Goal: Information Seeking & Learning: Learn about a topic

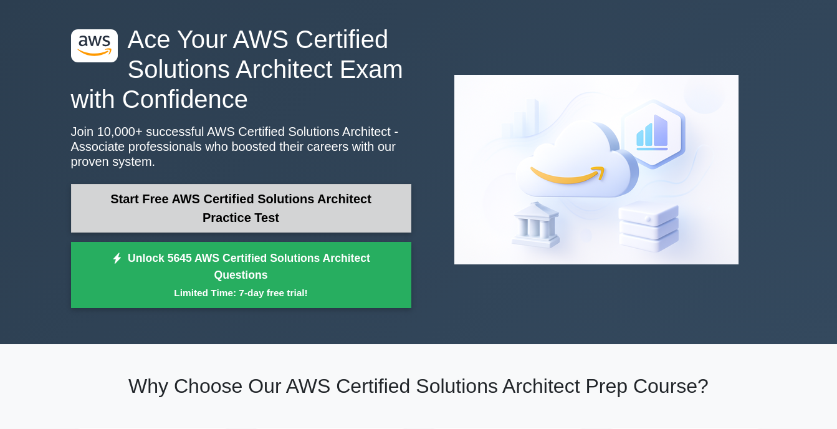
scroll to position [36, 0]
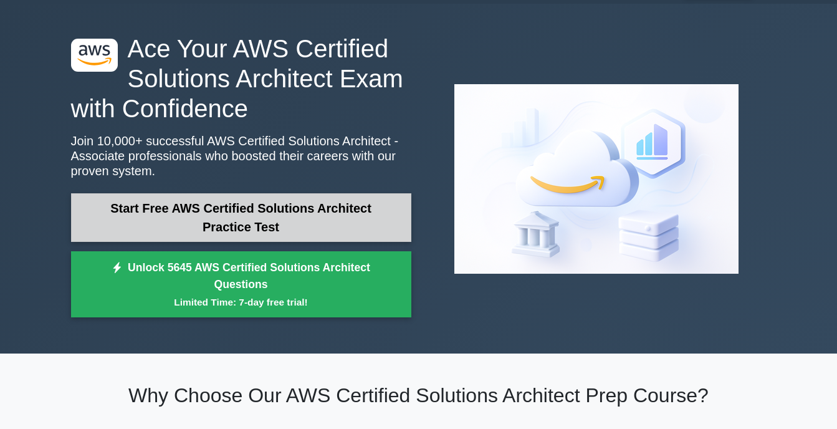
click at [302, 220] on link "Start Free AWS Certified Solutions Architect Practice Test" at bounding box center [241, 217] width 340 height 49
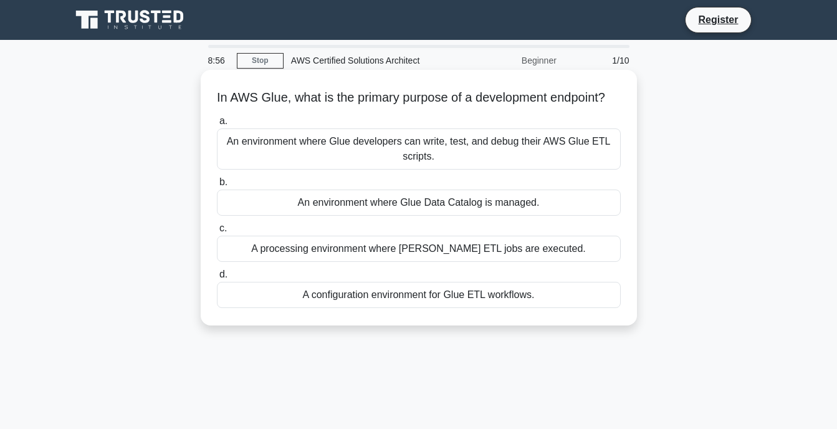
click at [579, 170] on div "An environment where Glue developers can write, test, and debug their AWS Glue …" at bounding box center [419, 148] width 404 height 41
click at [217, 125] on input "a. An environment where Glue developers can write, test, and debug their AWS Gl…" at bounding box center [217, 121] width 0 height 8
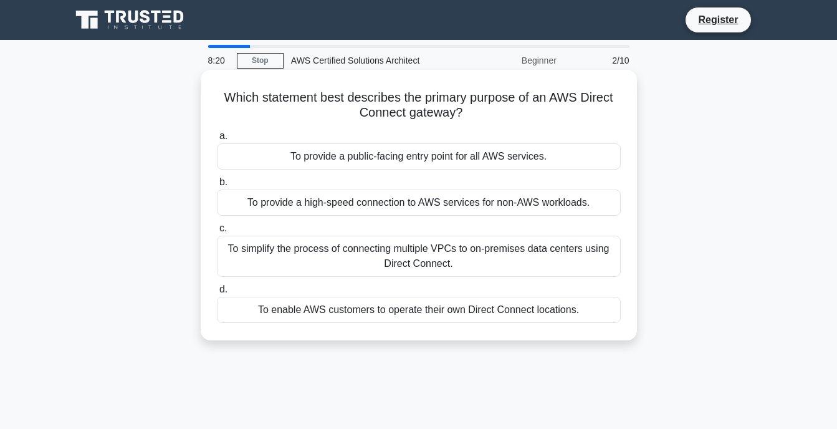
click at [553, 205] on div "To provide a high-speed connection to AWS services for non-AWS workloads." at bounding box center [419, 203] width 404 height 26
click at [217, 186] on input "b. To provide a high-speed connection to AWS services for non-AWS workloads." at bounding box center [217, 182] width 0 height 8
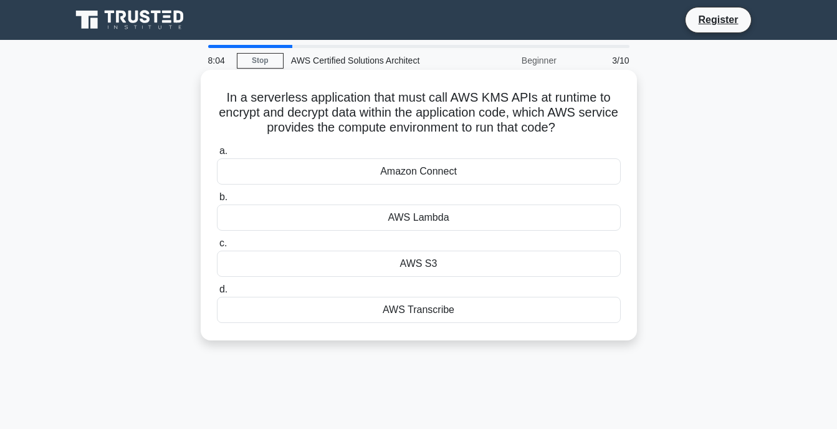
click at [465, 216] on div "AWS Lambda" at bounding box center [419, 218] width 404 height 26
click at [217, 201] on input "b. AWS Lambda" at bounding box center [217, 197] width 0 height 8
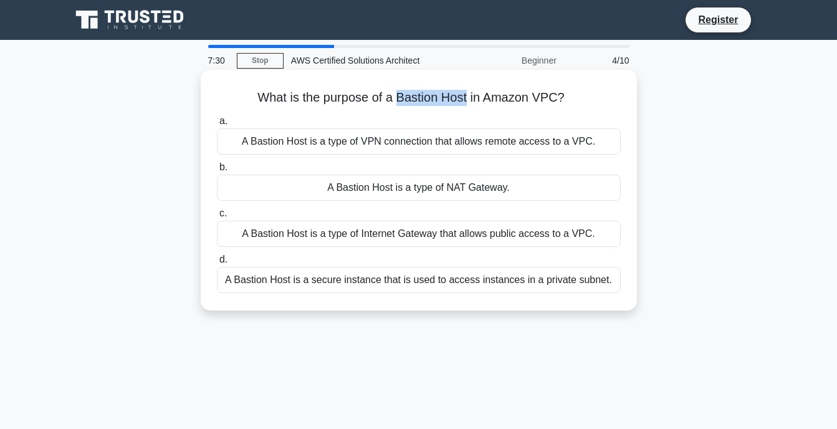
drag, startPoint x: 398, startPoint y: 100, endPoint x: 470, endPoint y: 105, distance: 71.2
click at [470, 105] on h5 "What is the purpose of a Bastion Host in Amazon VPC? .spinner_0XTQ{transform-or…" at bounding box center [419, 98] width 407 height 16
copy h5 "Bastion Host"
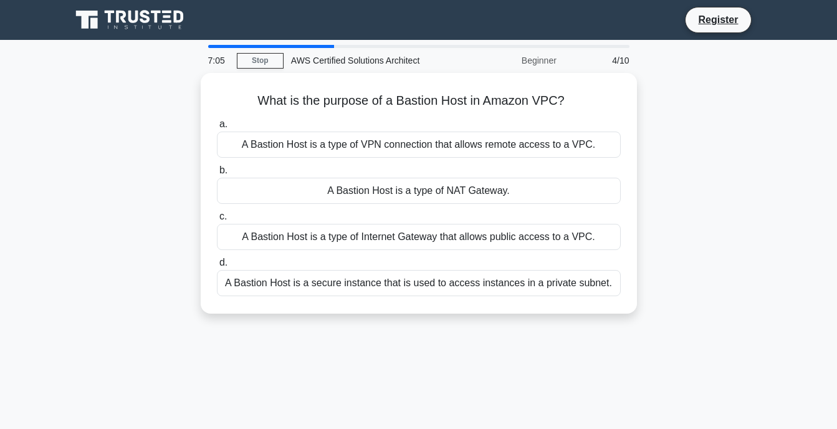
click at [690, 100] on div "What is the purpose of a Bastion Host in Amazon VPC? .spinner_0XTQ{transform-or…" at bounding box center [419, 201] width 711 height 256
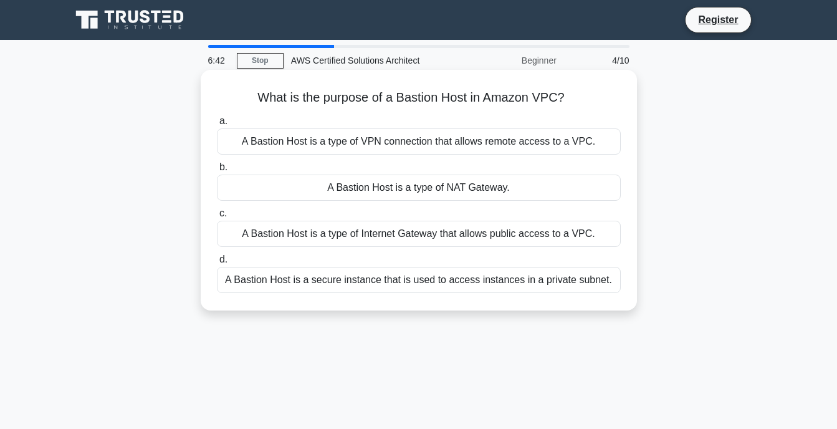
click at [566, 143] on div "A Bastion Host is a type of VPN connection that allows remote access to a VPC." at bounding box center [419, 141] width 404 height 26
click at [217, 125] on input "a. A Bastion Host is a type of VPN connection that allows remote access to a VP…" at bounding box center [217, 121] width 0 height 8
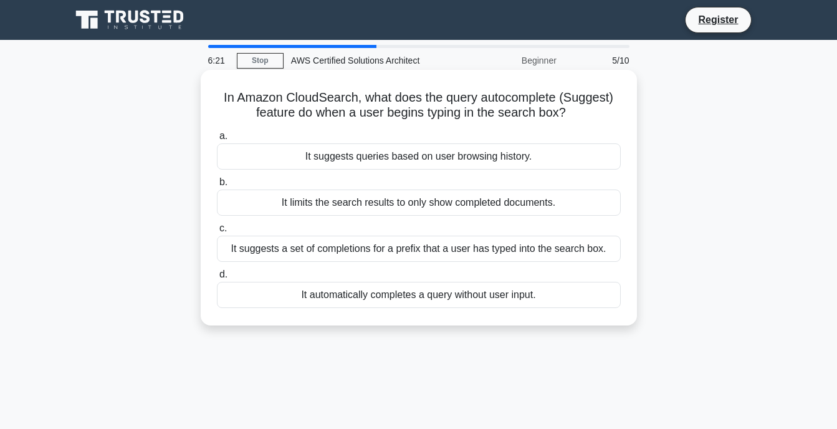
click at [423, 248] on div "It suggests a set of completions for a prefix that a user has typed into the se…" at bounding box center [419, 249] width 404 height 26
click at [217, 233] on input "c. It suggests a set of completions for a prefix that a user has typed into the…" at bounding box center [217, 228] width 0 height 8
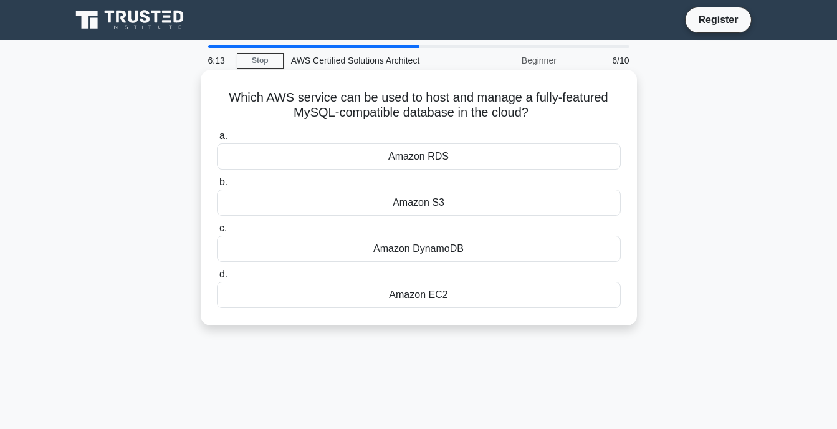
click at [463, 155] on div "Amazon RDS" at bounding box center [419, 156] width 404 height 26
click at [217, 140] on input "a. Amazon RDS" at bounding box center [217, 136] width 0 height 8
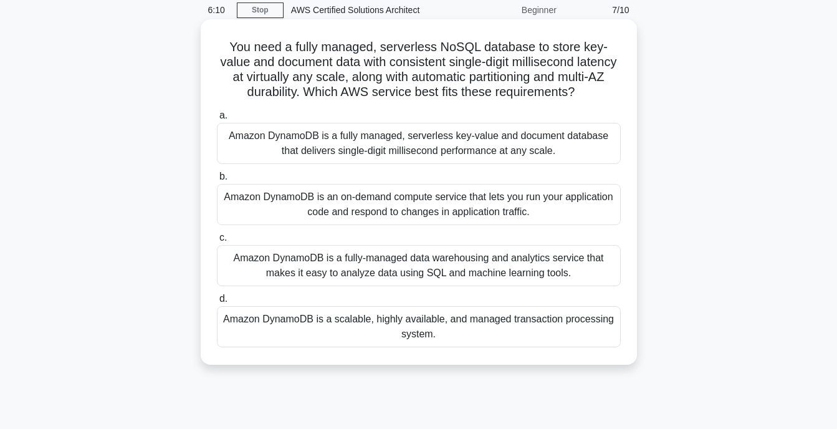
scroll to position [51, 0]
click at [607, 275] on div "Amazon DynamoDB is a fully-managed data warehousing and analytics service that …" at bounding box center [419, 264] width 404 height 41
click at [217, 241] on input "c. Amazon DynamoDB is a fully-managed data warehousing and analytics service th…" at bounding box center [217, 237] width 0 height 8
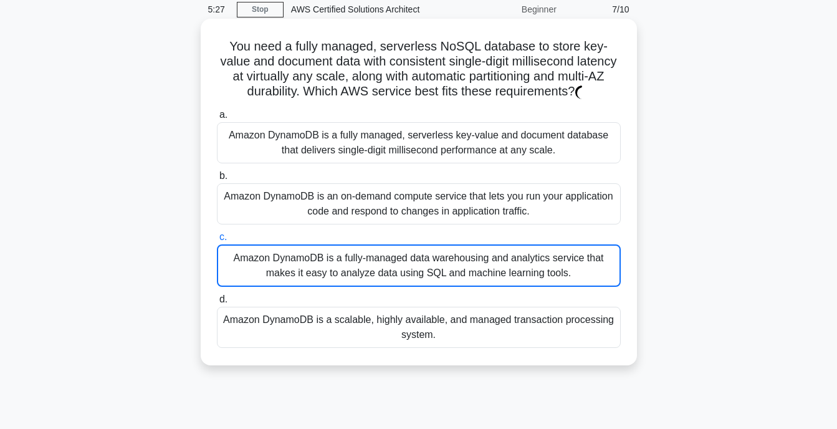
scroll to position [0, 0]
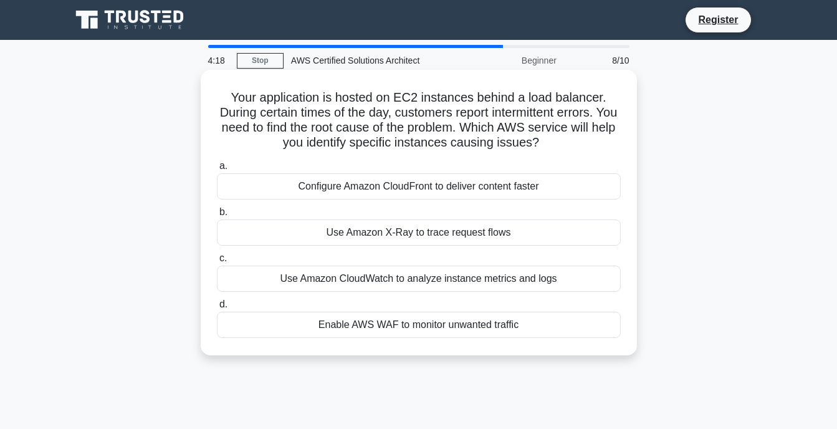
click at [589, 275] on div "Use Amazon CloudWatch to analyze instance metrics and logs" at bounding box center [419, 279] width 404 height 26
click at [217, 263] on input "c. Use Amazon CloudWatch to analyze instance metrics and logs" at bounding box center [217, 258] width 0 height 8
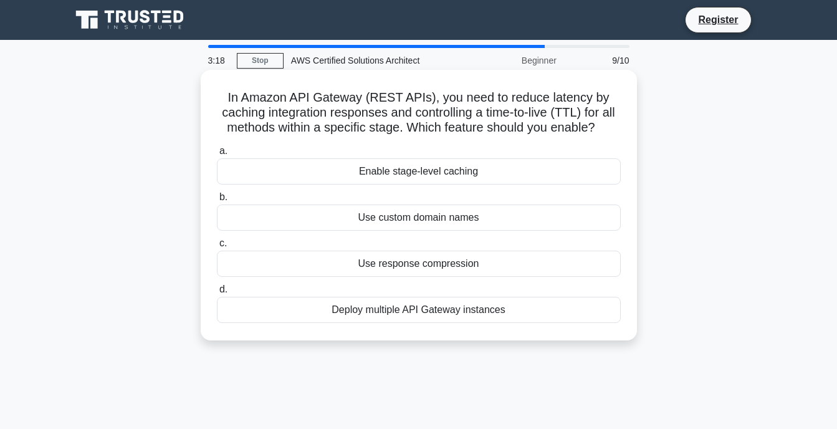
click at [531, 181] on div "Enable stage-level caching" at bounding box center [419, 171] width 404 height 26
click at [217, 155] on input "a. Enable stage-level caching" at bounding box center [217, 151] width 0 height 8
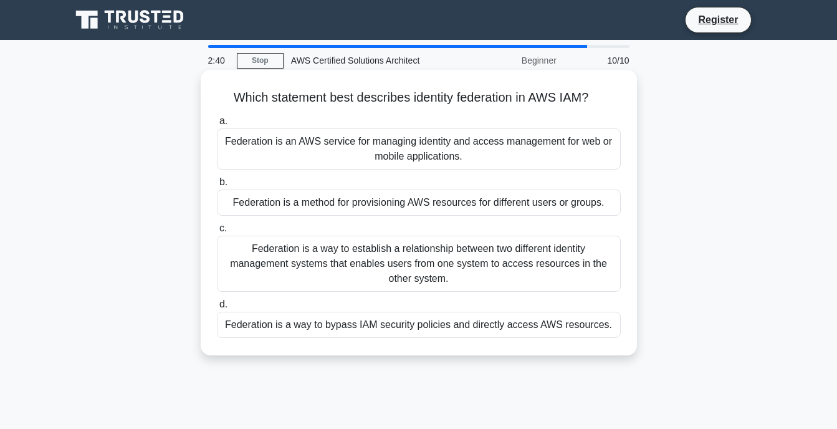
click at [512, 267] on div "Federation is a way to establish a relationship between two different identity …" at bounding box center [419, 264] width 404 height 56
click at [217, 233] on input "c. Federation is a way to establish a relationship between two different identi…" at bounding box center [217, 228] width 0 height 8
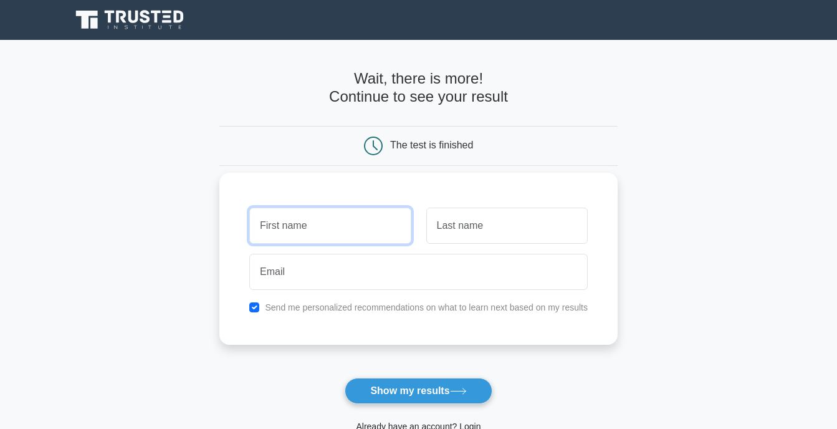
click at [347, 233] on input "text" at bounding box center [330, 226] width 162 height 36
click at [255, 304] on input "checkbox" at bounding box center [254, 307] width 10 height 10
checkbox input "false"
click at [324, 223] on input "text" at bounding box center [330, 226] width 162 height 36
type input "John"
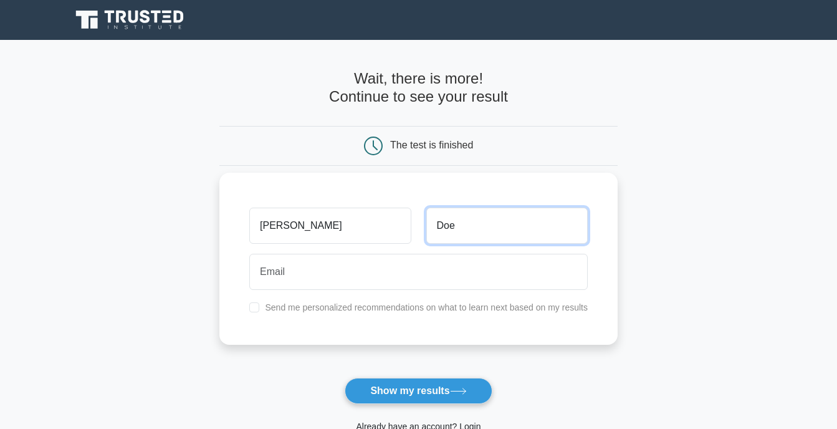
type input "Doe"
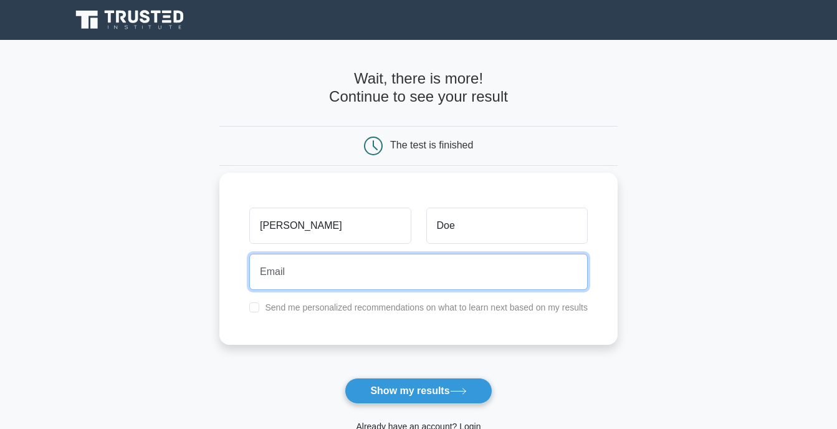
click at [347, 271] on input "email" at bounding box center [418, 272] width 339 height 36
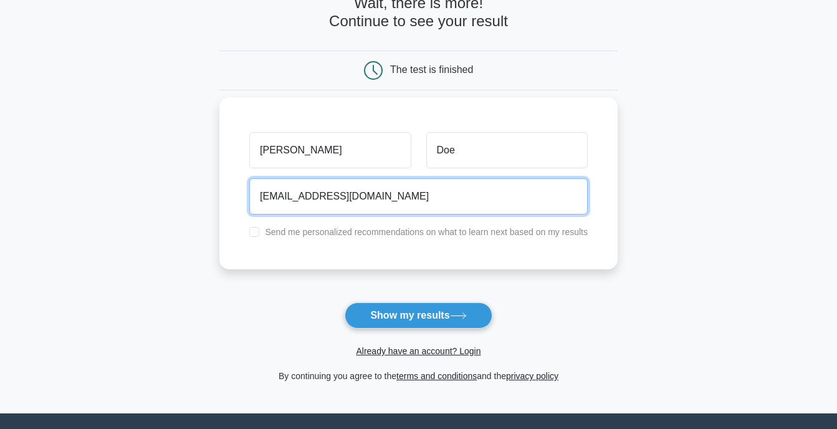
scroll to position [79, 0]
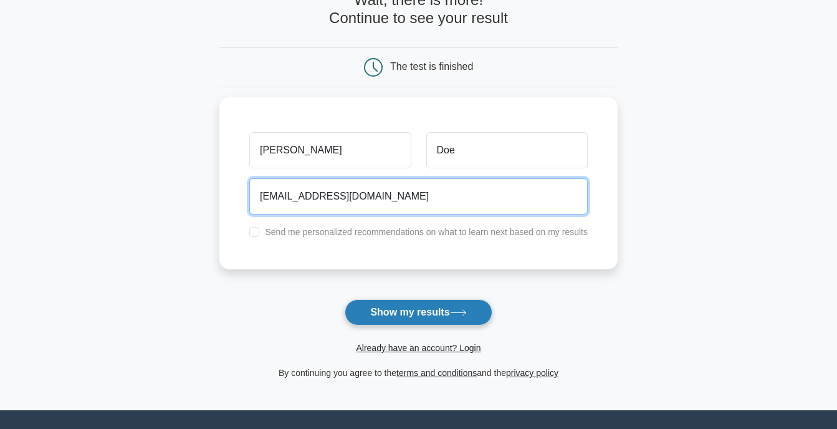
type input "abdc@xyz.com"
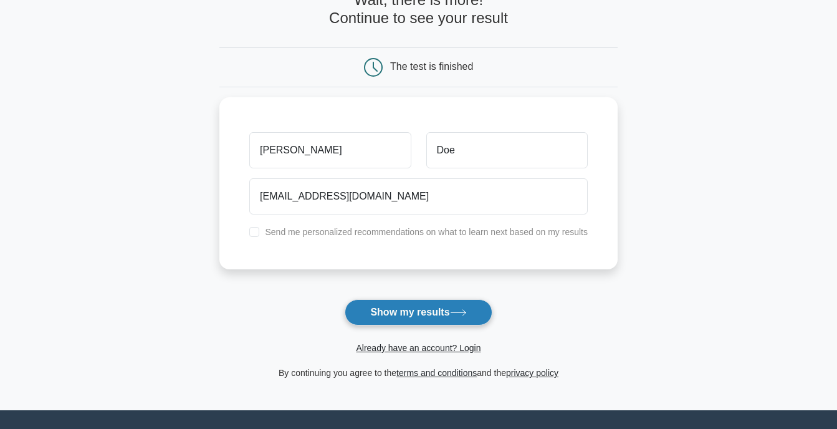
click at [418, 319] on button "Show my results" at bounding box center [418, 312] width 147 height 26
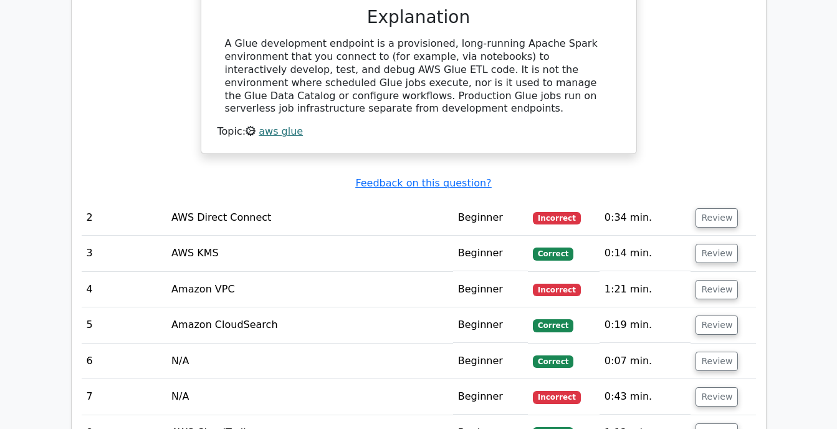
scroll to position [1400, 0]
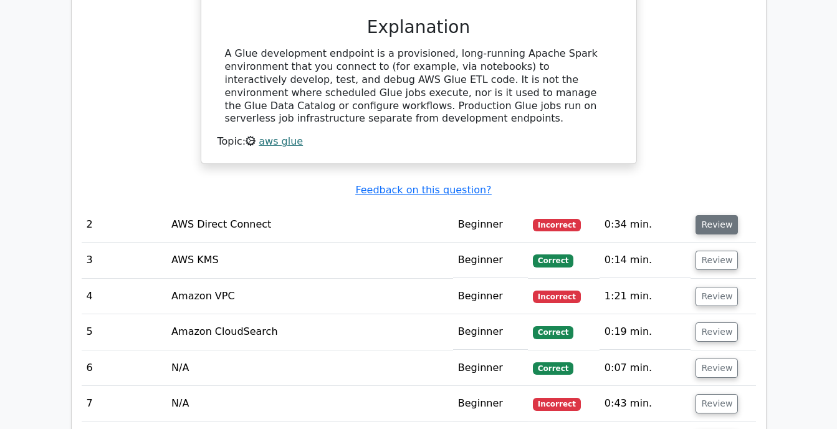
click at [696, 215] on button "Review" at bounding box center [717, 224] width 42 height 19
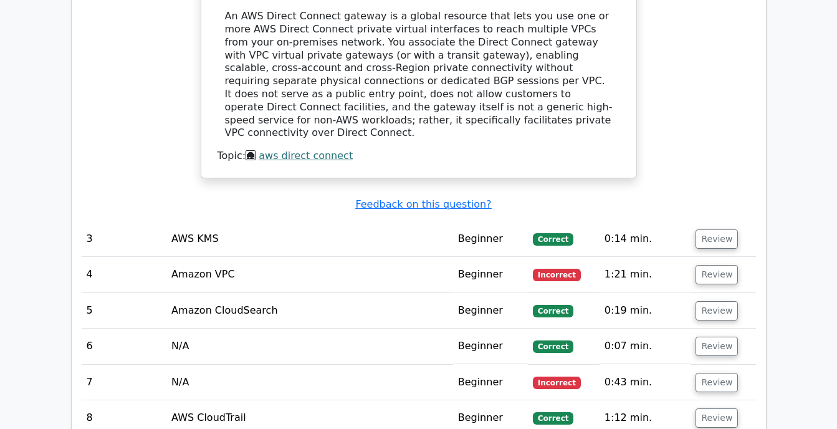
scroll to position [1916, 0]
click at [700, 229] on button "Review" at bounding box center [717, 238] width 42 height 19
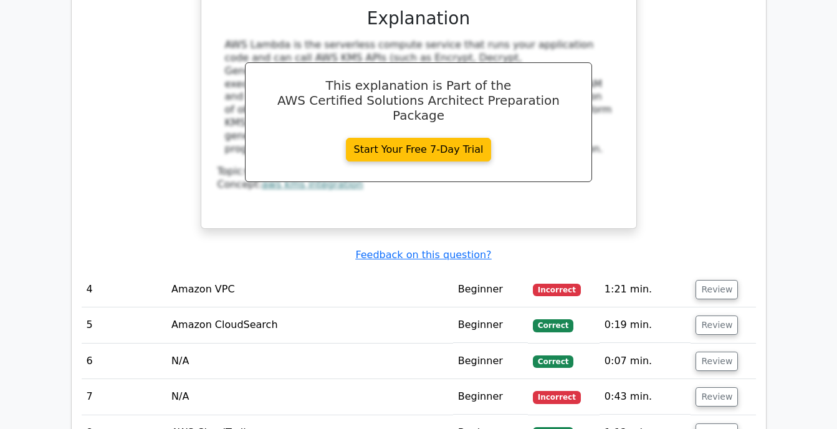
scroll to position [2434, 0]
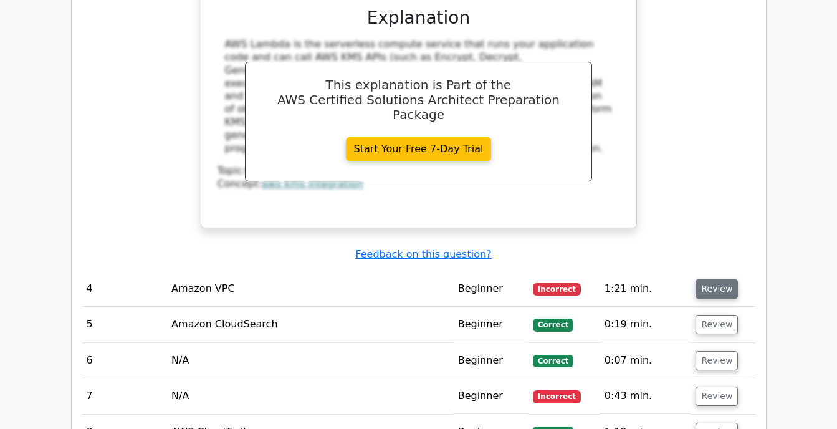
click at [715, 279] on button "Review" at bounding box center [717, 288] width 42 height 19
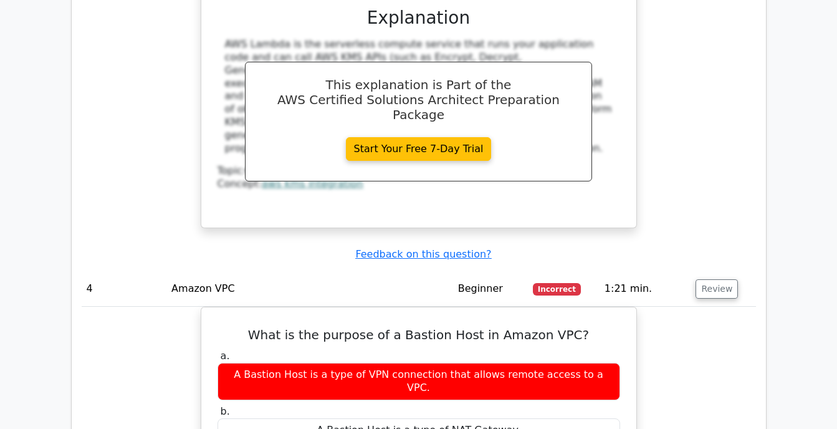
scroll to position [2525, 0]
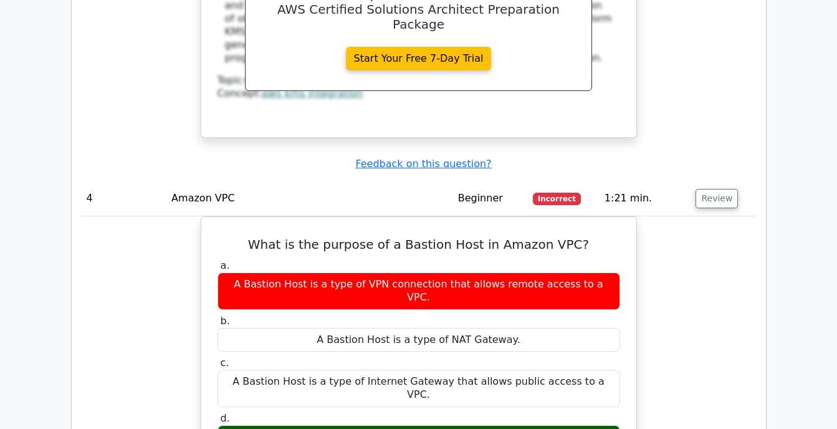
drag, startPoint x: 540, startPoint y: 307, endPoint x: 668, endPoint y: 304, distance: 128.5
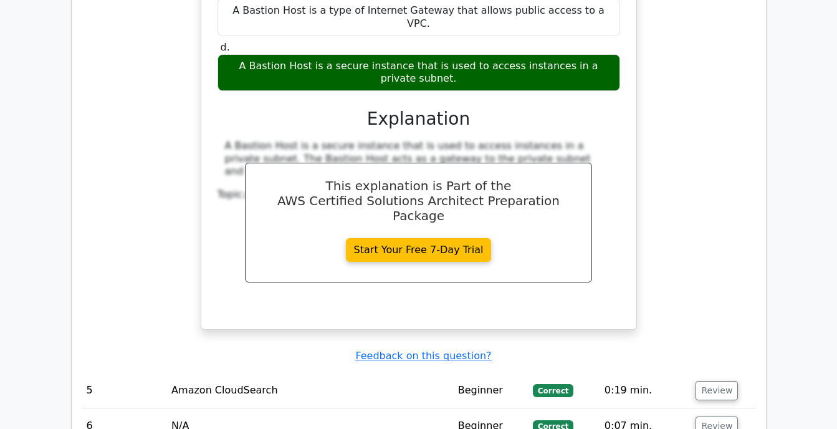
scroll to position [2989, 0]
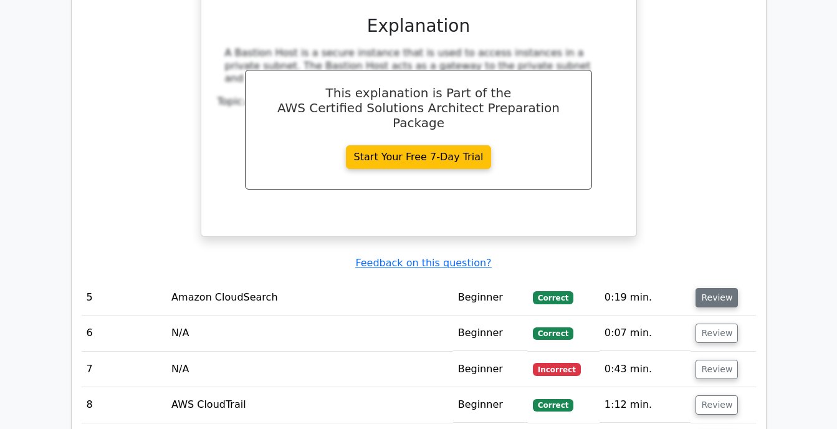
click at [708, 288] on button "Review" at bounding box center [717, 297] width 42 height 19
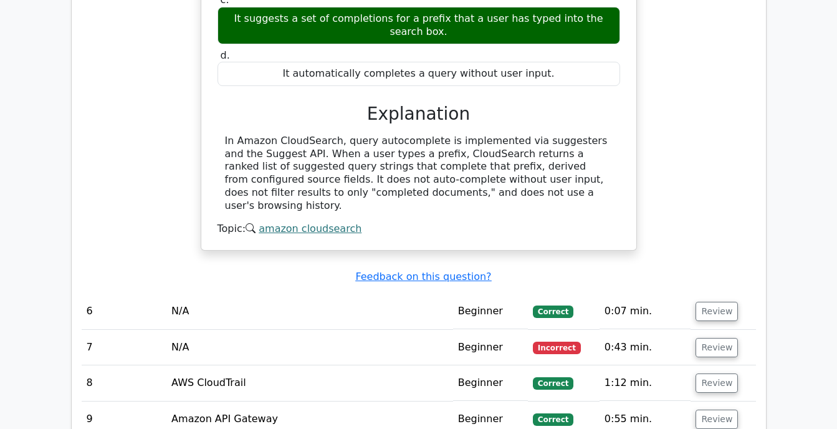
scroll to position [3470, 0]
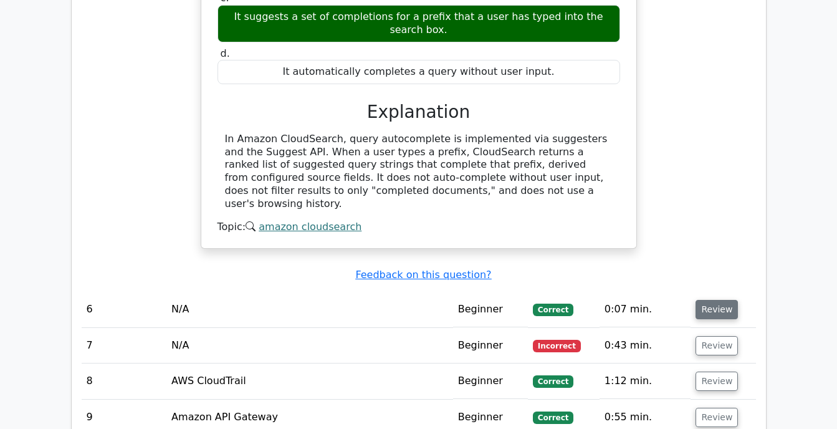
click at [723, 300] on button "Review" at bounding box center [717, 309] width 42 height 19
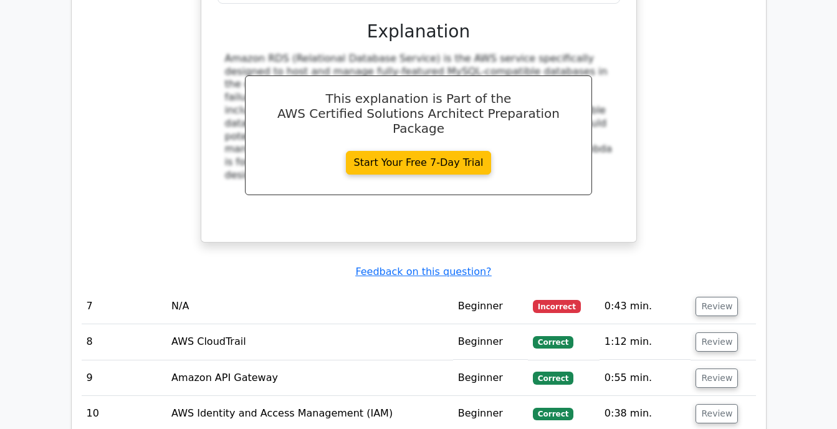
scroll to position [4013, 0]
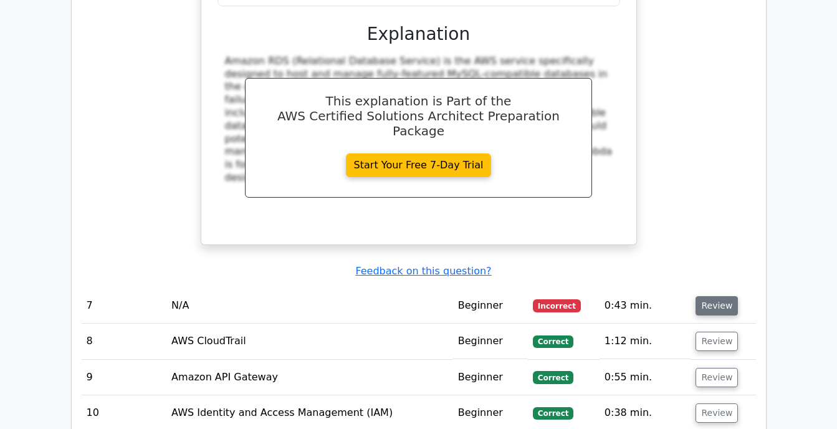
click at [724, 296] on button "Review" at bounding box center [717, 305] width 42 height 19
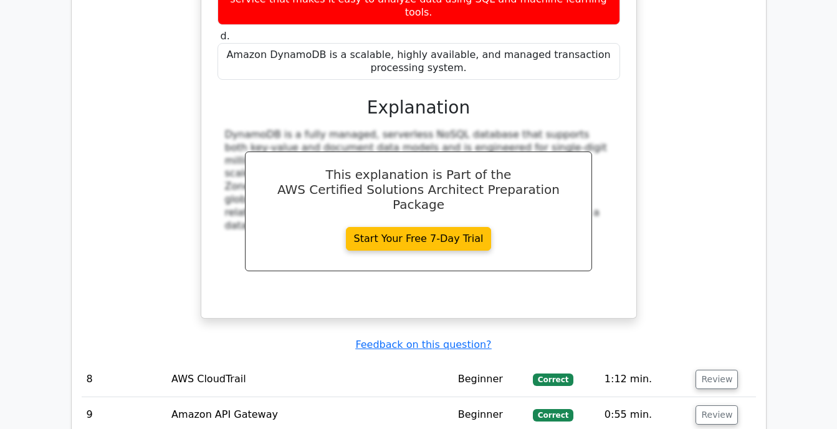
scroll to position [4588, 0]
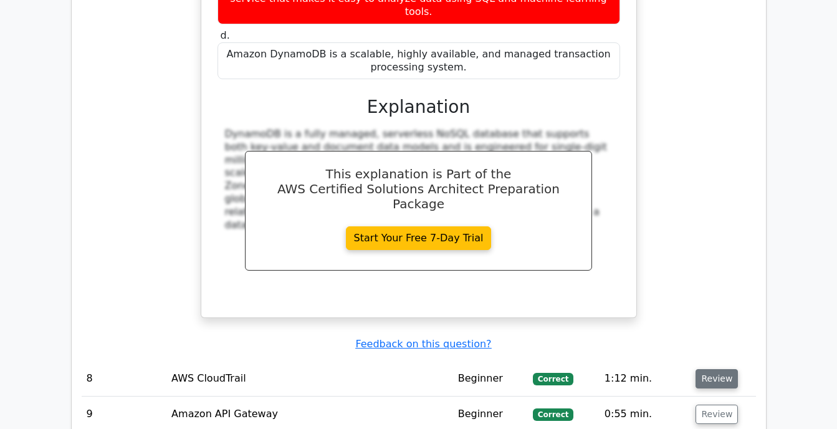
click at [716, 369] on button "Review" at bounding box center [717, 378] width 42 height 19
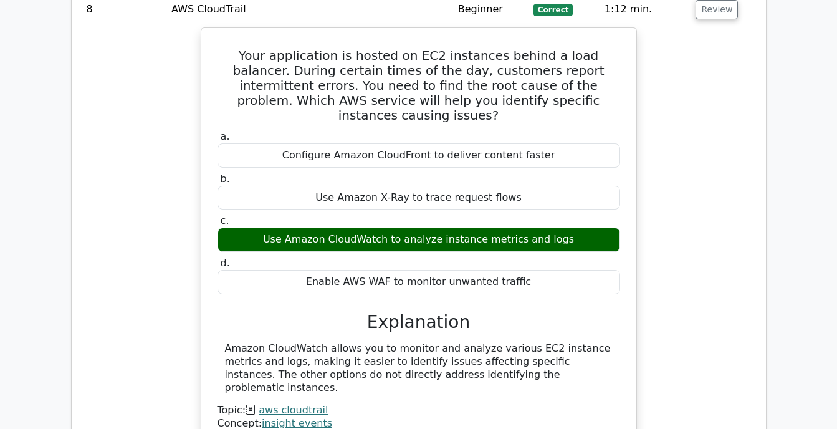
scroll to position [4958, 0]
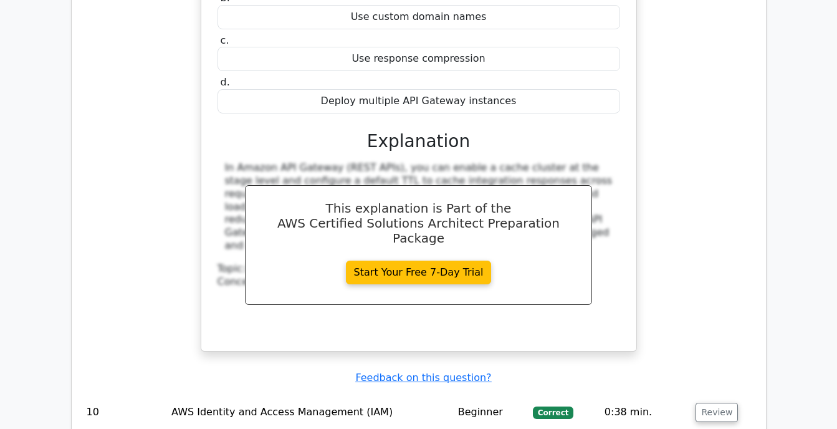
scroll to position [5629, 0]
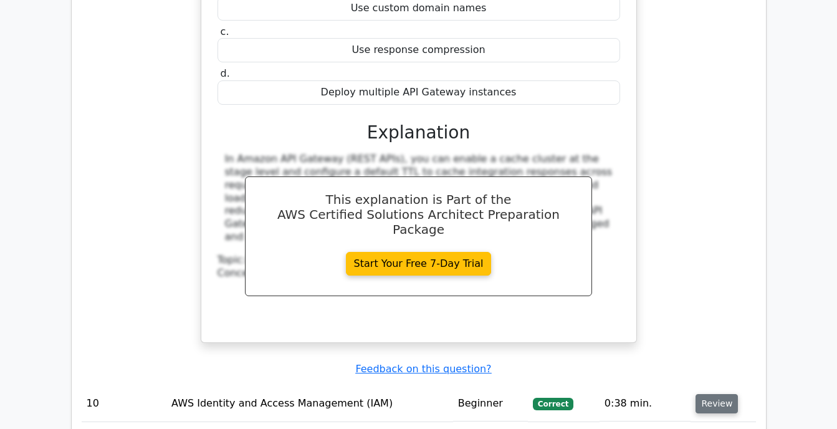
click at [700, 394] on button "Review" at bounding box center [717, 403] width 42 height 19
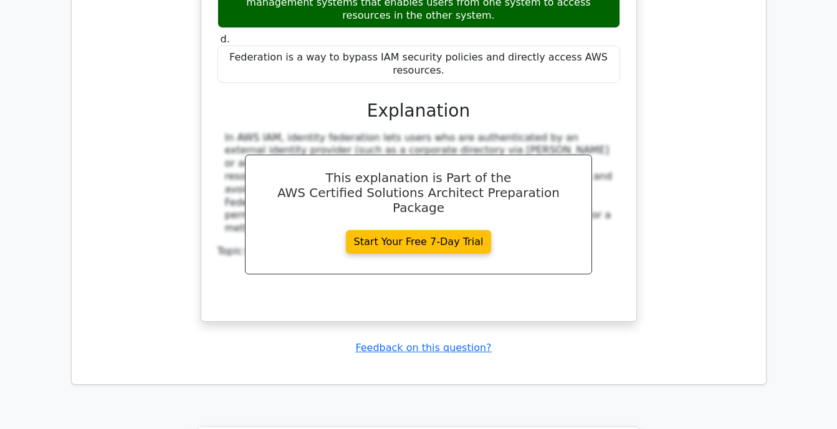
scroll to position [6506, 0]
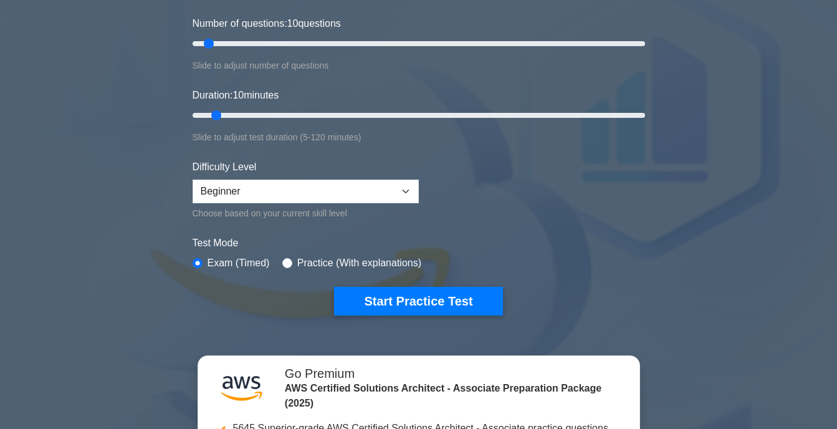
scroll to position [166, 0]
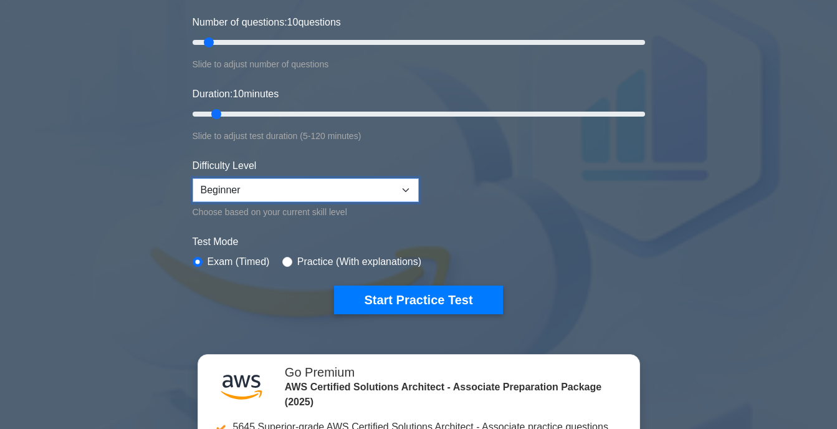
click at [357, 186] on select "Beginner Intermediate Expert" at bounding box center [306, 190] width 226 height 24
select select "expert"
click at [193, 178] on select "Beginner Intermediate Expert" at bounding box center [306, 190] width 226 height 24
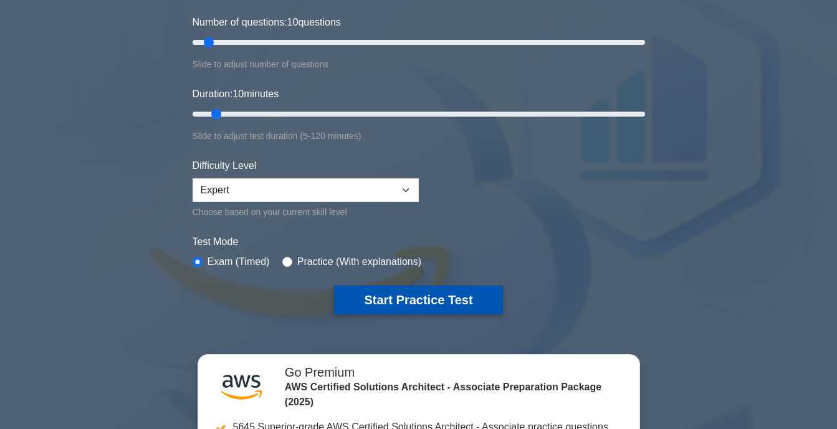
click at [366, 294] on button "Start Practice Test" at bounding box center [418, 300] width 168 height 29
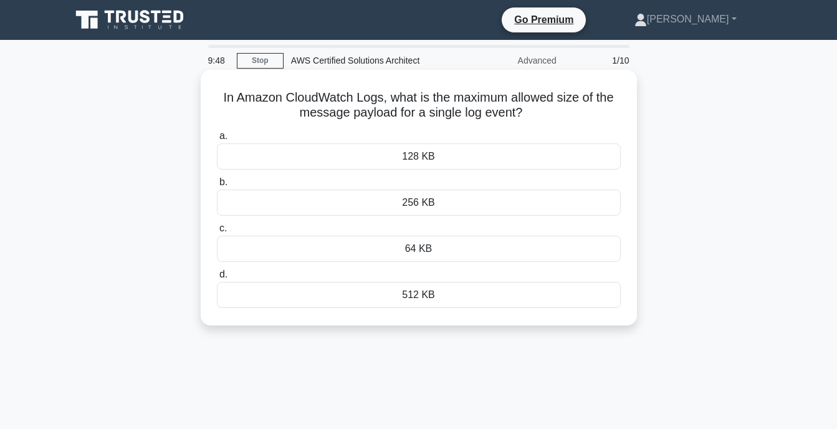
click at [466, 192] on div "256 KB" at bounding box center [419, 203] width 404 height 26
click at [217, 186] on input "b. 256 KB" at bounding box center [217, 182] width 0 height 8
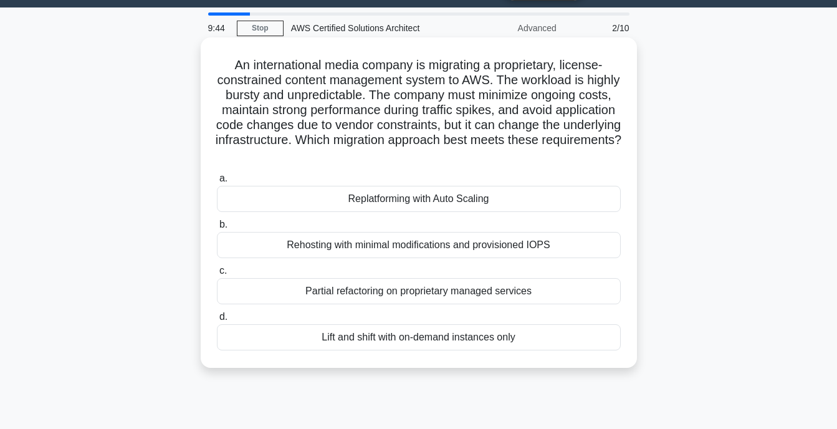
scroll to position [32, 0]
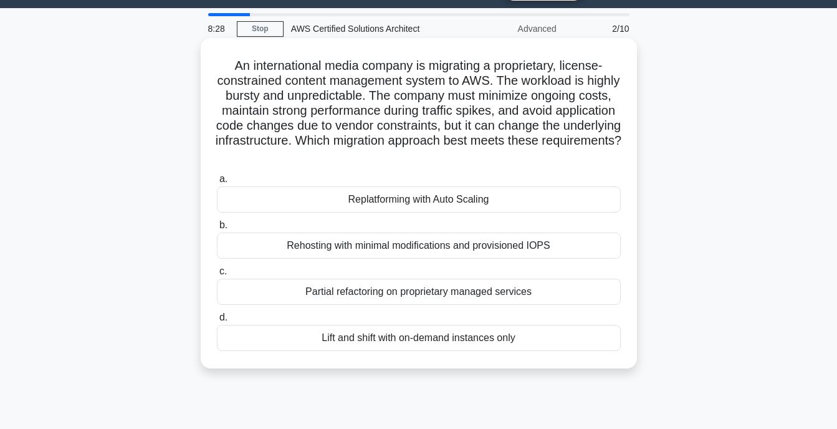
click at [422, 207] on div "Replatforming with Auto Scaling" at bounding box center [419, 199] width 404 height 26
click at [217, 183] on input "a. Replatforming with Auto Scaling" at bounding box center [217, 179] width 0 height 8
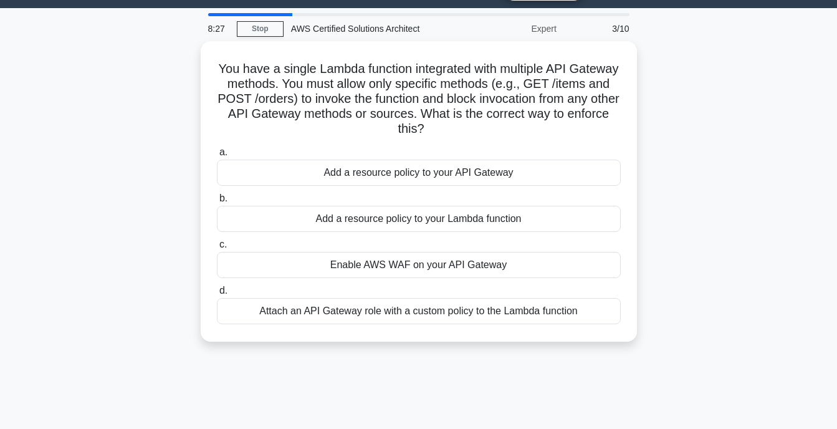
scroll to position [0, 0]
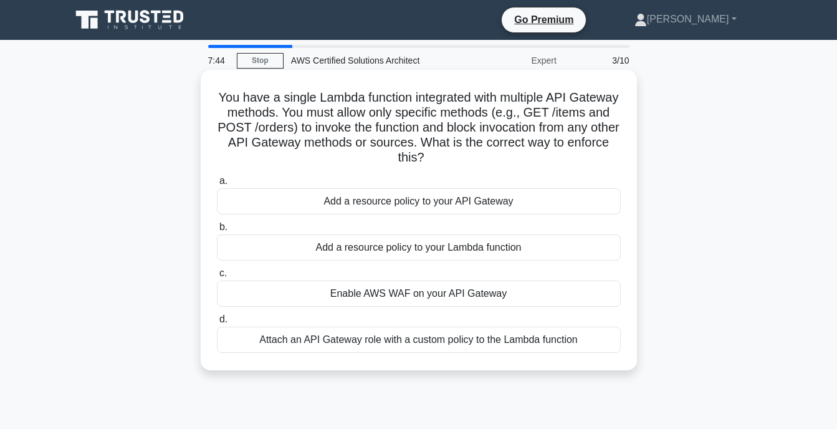
click at [527, 340] on div "Attach an API Gateway role with a custom policy to the Lambda function" at bounding box center [419, 340] width 404 height 26
click at [217, 324] on input "d. Attach an API Gateway role with a custom policy to the Lambda function" at bounding box center [217, 320] width 0 height 8
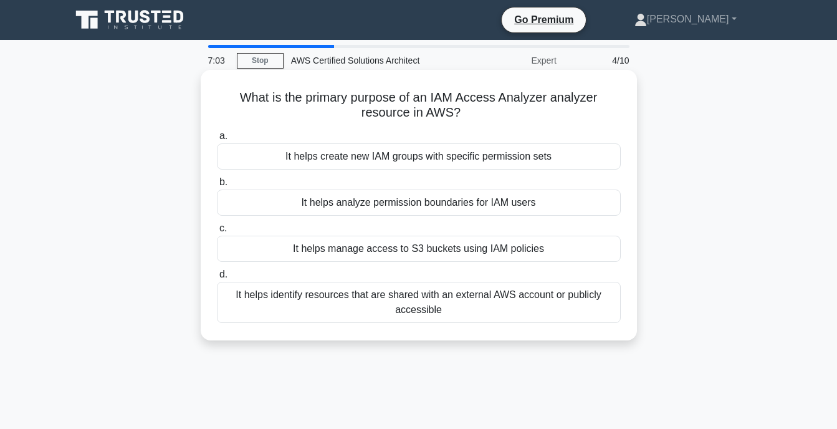
click at [412, 310] on div "It helps identify resources that are shared with an external AWS account or pub…" at bounding box center [419, 302] width 404 height 41
click at [217, 279] on input "d. It helps identify resources that are shared with an external AWS account or …" at bounding box center [217, 275] width 0 height 8
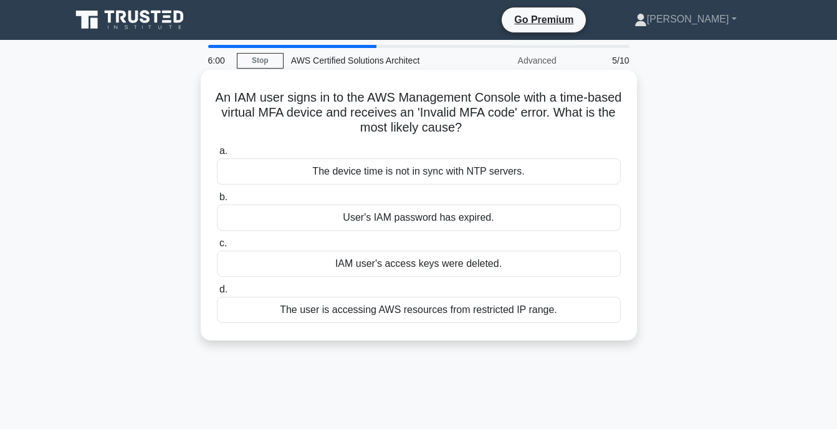
click at [532, 312] on div "The user is accessing AWS resources from restricted IP range." at bounding box center [419, 310] width 404 height 26
click at [217, 294] on input "d. The user is accessing AWS resources from restricted IP range." at bounding box center [217, 290] width 0 height 8
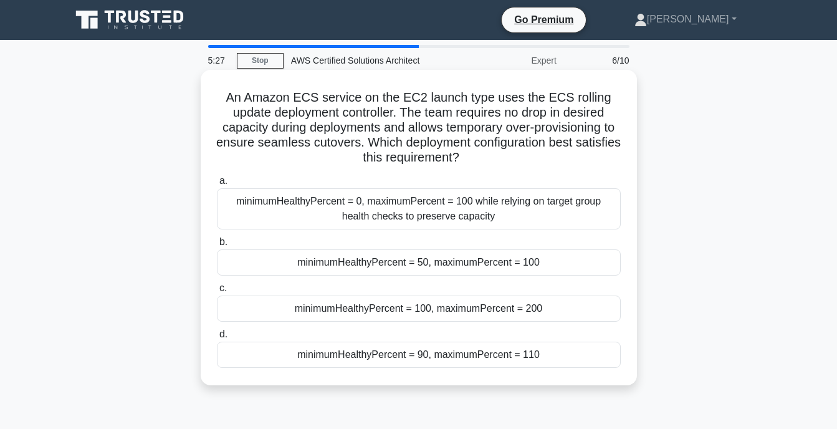
click at [470, 203] on div "minimumHealthyPercent = 0, maximumPercent = 100 while relying on target group h…" at bounding box center [419, 208] width 404 height 41
click at [217, 185] on input "a. minimumHealthyPercent = 0, maximumPercent = 100 while relying on target grou…" at bounding box center [217, 181] width 0 height 8
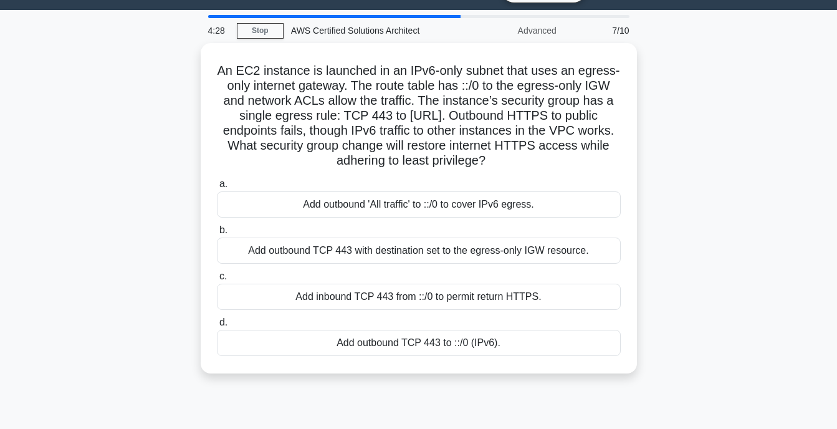
scroll to position [61, 0]
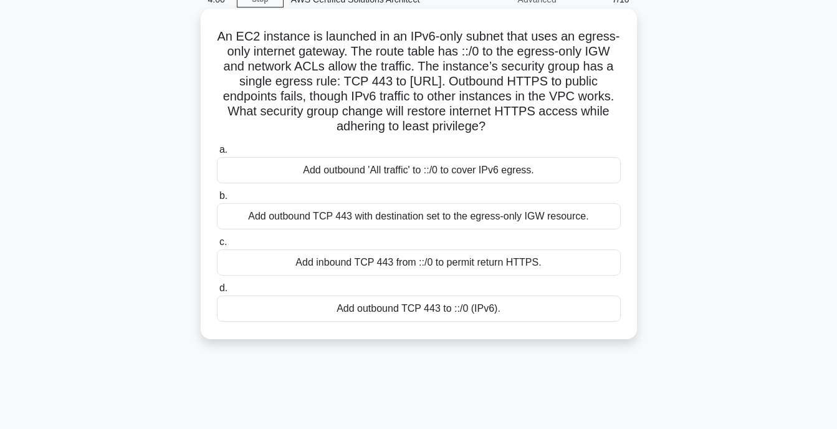
click at [329, 168] on div "Add outbound 'All traffic' to ::/0 to cover IPv6 egress." at bounding box center [419, 170] width 404 height 26
click at [217, 154] on input "a. Add outbound 'All traffic' to ::/0 to cover IPv6 egress." at bounding box center [217, 150] width 0 height 8
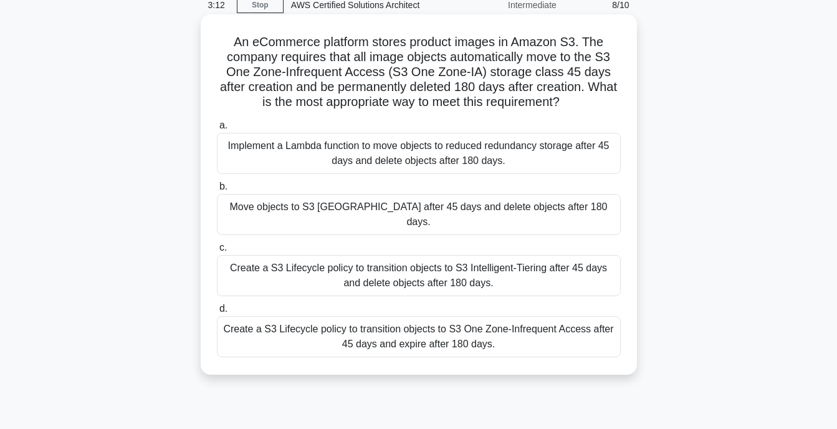
scroll to position [44, 0]
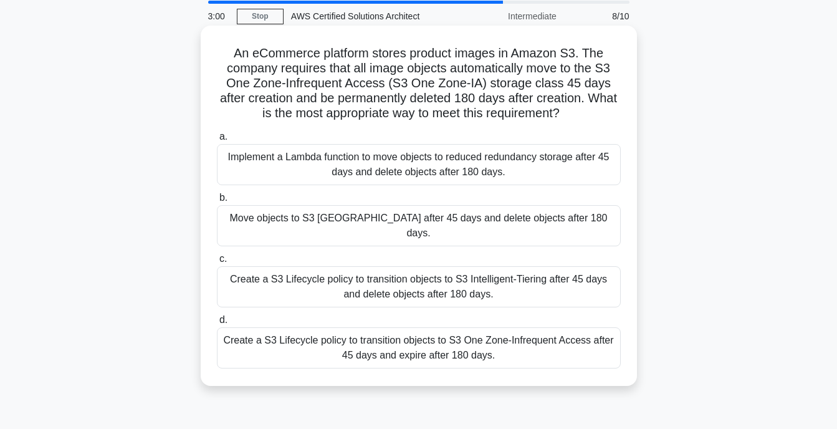
click at [514, 339] on div "Create a S3 Lifecycle policy to transition objects to S3 One Zone-Infrequent Ac…" at bounding box center [419, 347] width 404 height 41
click at [217, 324] on input "d. Create a S3 Lifecycle policy to transition objects to S3 One Zone-Infrequent…" at bounding box center [217, 320] width 0 height 8
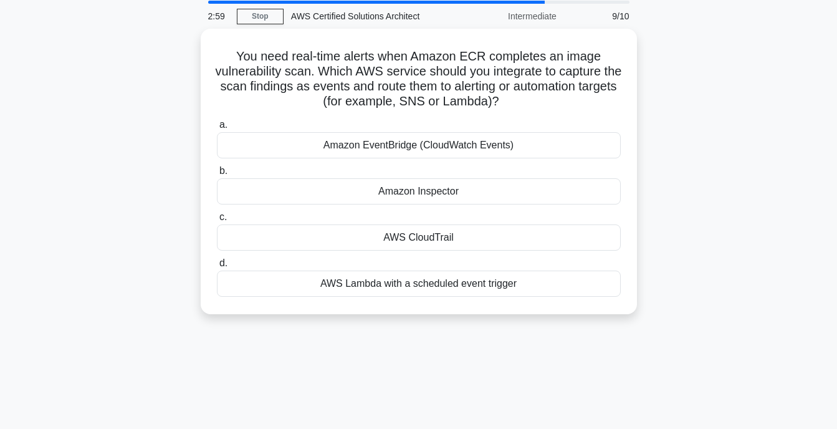
scroll to position [0, 0]
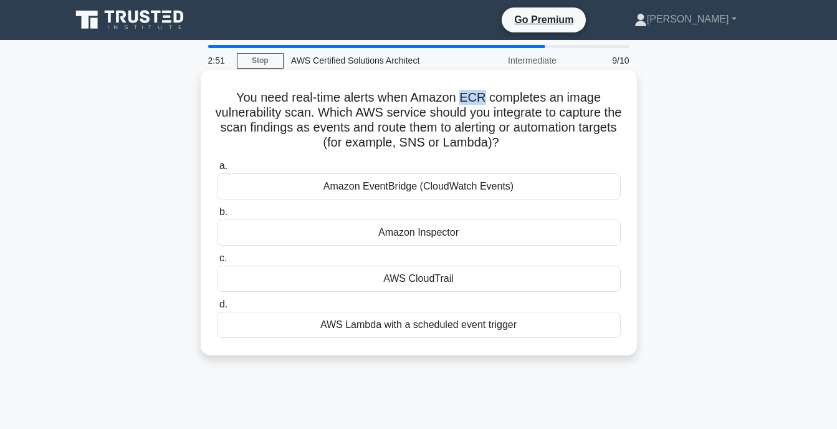
drag, startPoint x: 463, startPoint y: 96, endPoint x: 484, endPoint y: 94, distance: 21.3
click at [484, 94] on h5 "You need real-time alerts when Amazon ECR completes an image vulnerability scan…" at bounding box center [419, 120] width 407 height 61
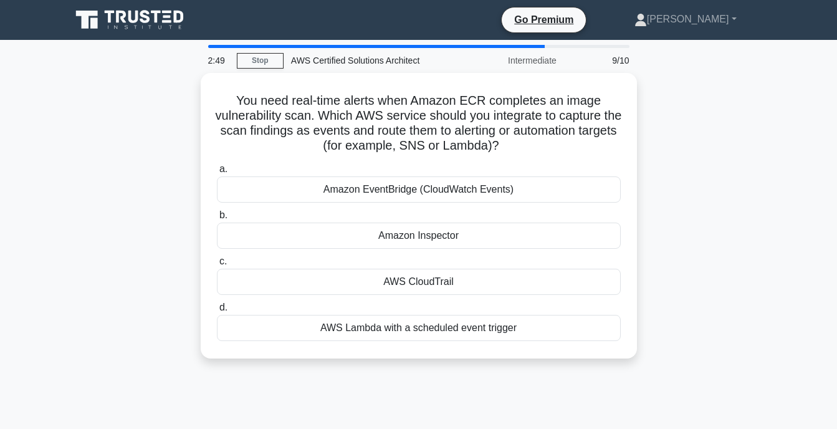
click at [752, 148] on div "You need real-time alerts when Amazon ECR completes an image vulnerability scan…" at bounding box center [419, 223] width 711 height 301
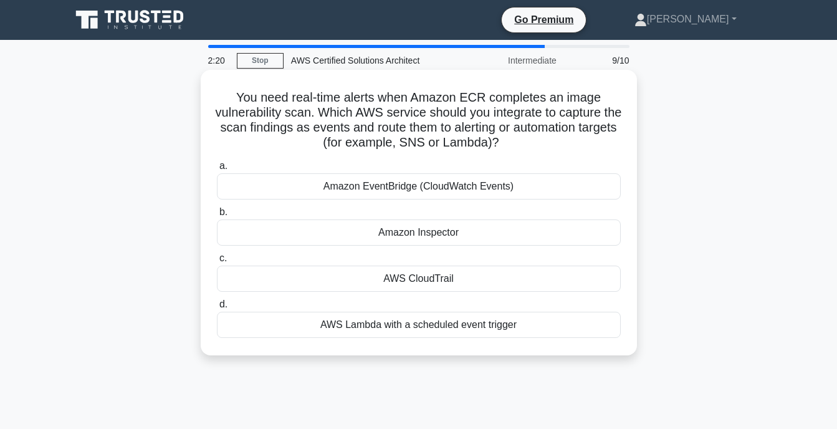
click at [428, 192] on div "Amazon EventBridge (CloudWatch Events)" at bounding box center [419, 186] width 404 height 26
click at [217, 170] on input "a. Amazon EventBridge (CloudWatch Events)" at bounding box center [217, 166] width 0 height 8
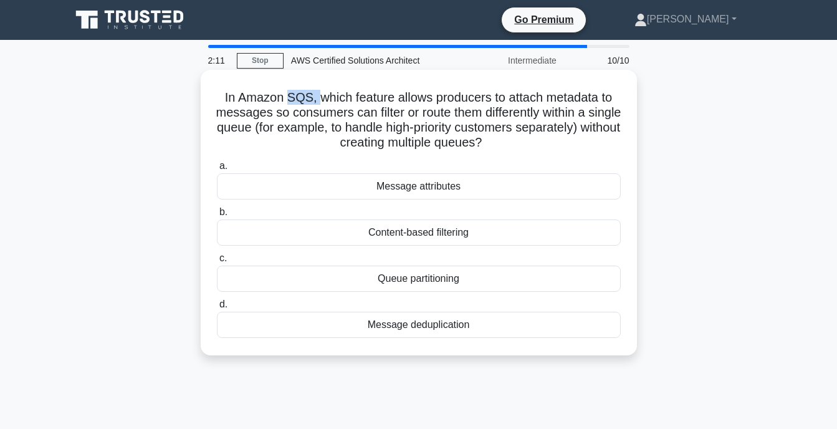
drag, startPoint x: 284, startPoint y: 98, endPoint x: 317, endPoint y: 100, distance: 33.1
click at [317, 100] on h5 "In Amazon SQS, which feature allows producers to attach metadata to messages so…" at bounding box center [419, 120] width 407 height 61
drag, startPoint x: 317, startPoint y: 100, endPoint x: 324, endPoint y: 120, distance: 20.5
click at [324, 120] on h5 "In Amazon SQS, which feature allows producers to attach metadata to messages so…" at bounding box center [419, 120] width 407 height 61
click at [486, 183] on div "Message attributes" at bounding box center [419, 186] width 404 height 26
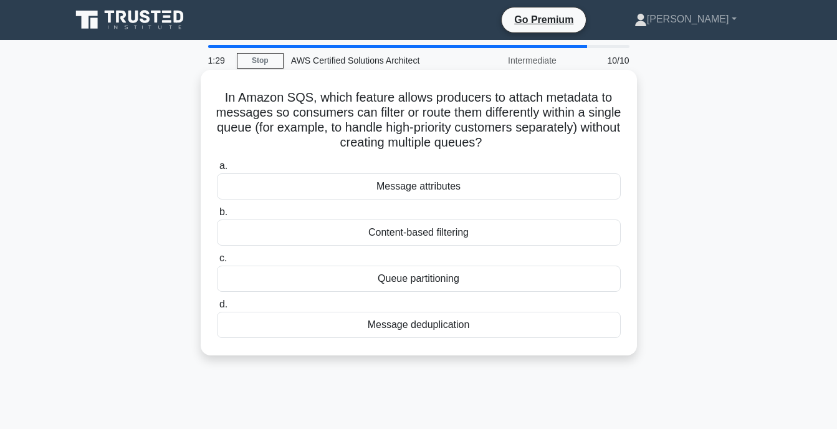
click at [217, 170] on input "a. Message attributes" at bounding box center [217, 166] width 0 height 8
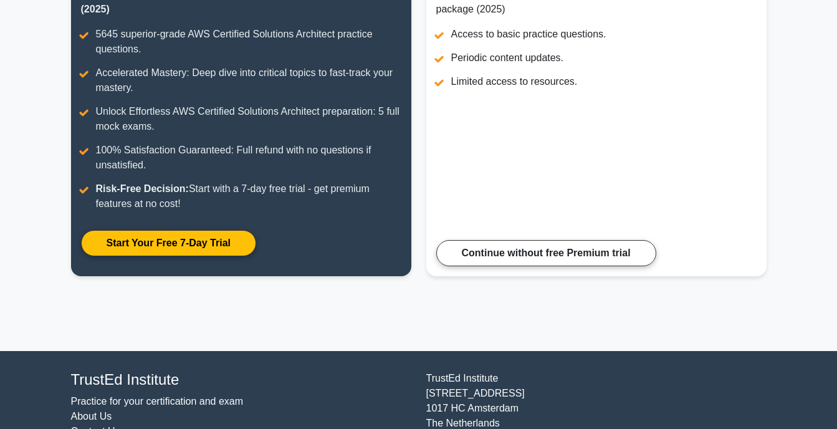
scroll to position [269, 0]
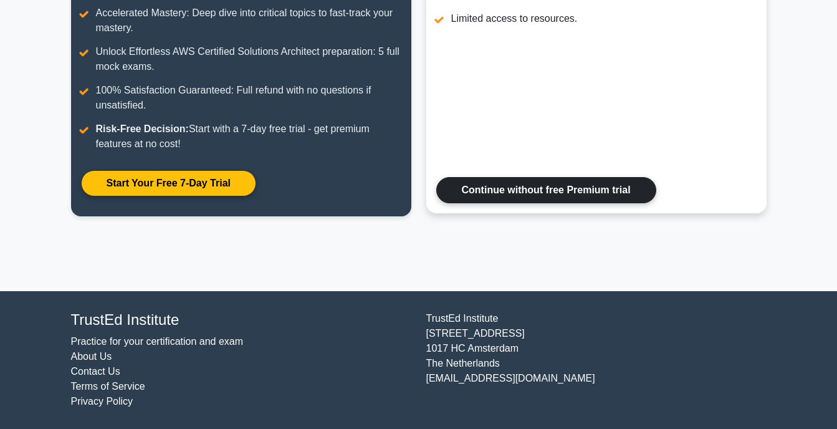
click at [560, 183] on link "Continue without free Premium trial" at bounding box center [546, 190] width 220 height 26
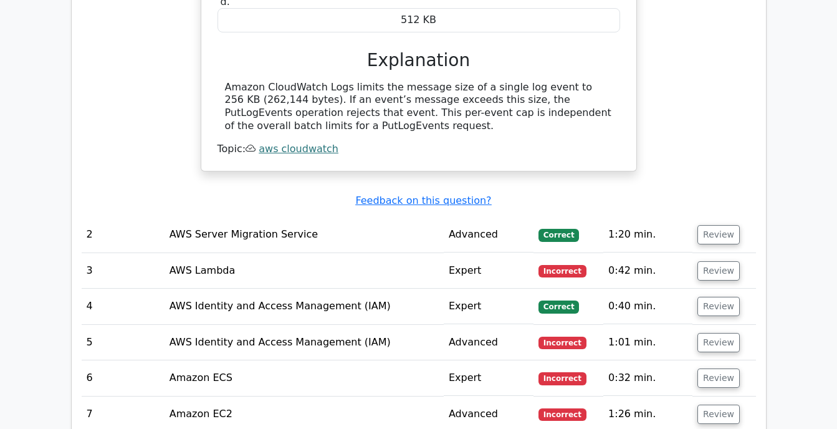
scroll to position [1446, 0]
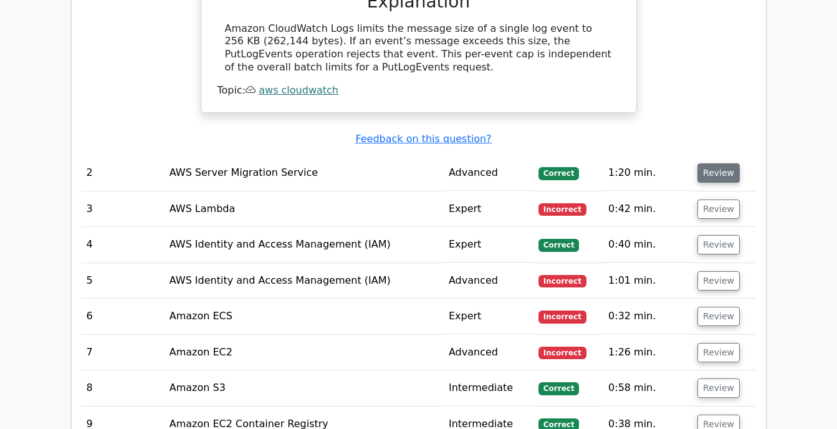
click at [700, 163] on button "Review" at bounding box center [719, 172] width 42 height 19
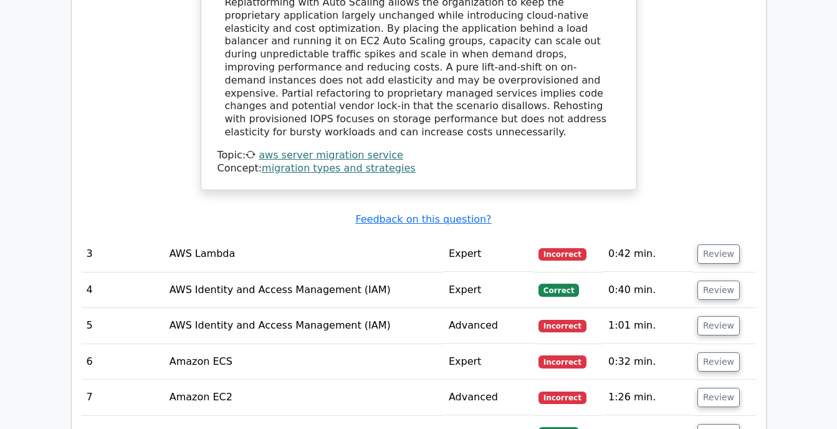
scroll to position [1984, 0]
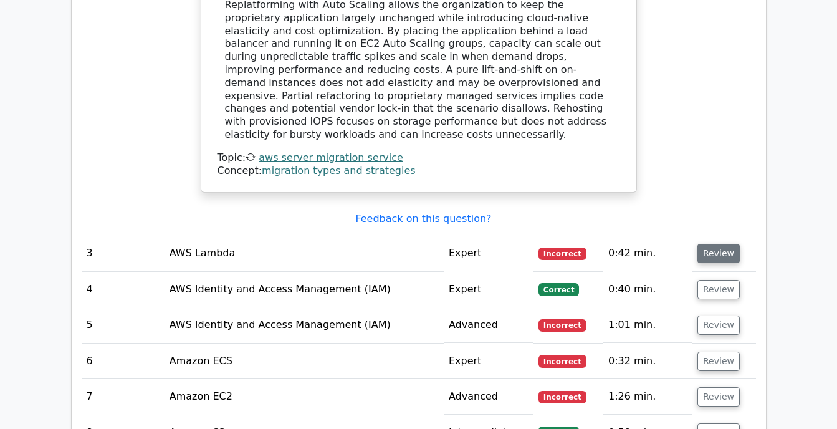
click at [713, 244] on button "Review" at bounding box center [719, 253] width 42 height 19
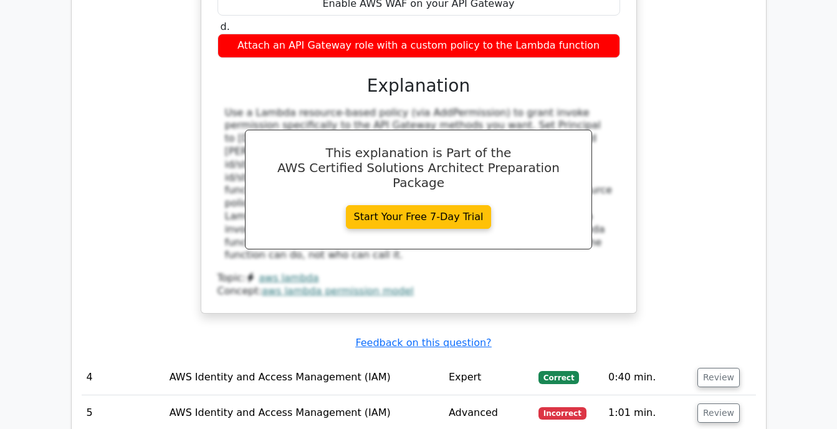
scroll to position [2587, 0]
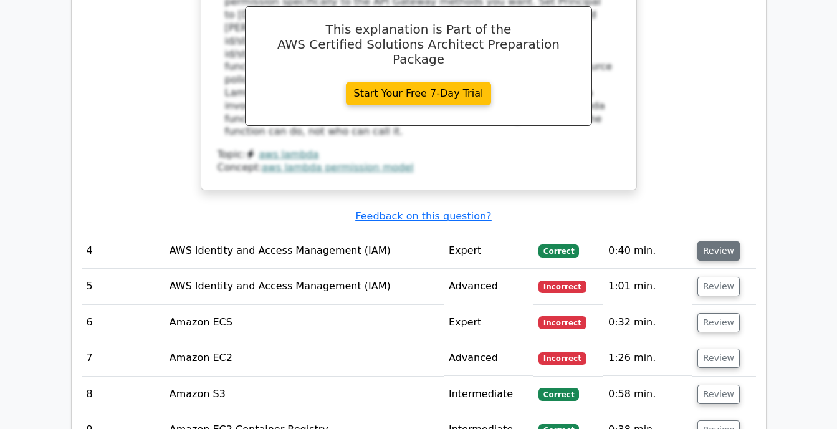
click at [711, 241] on button "Review" at bounding box center [719, 250] width 42 height 19
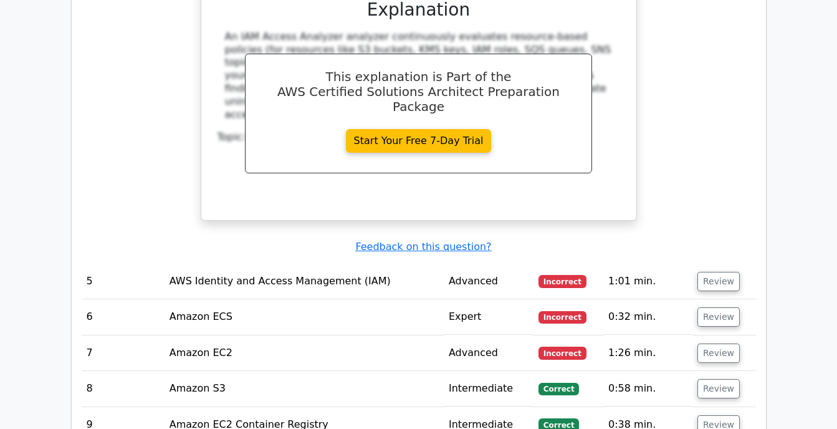
scroll to position [3109, 0]
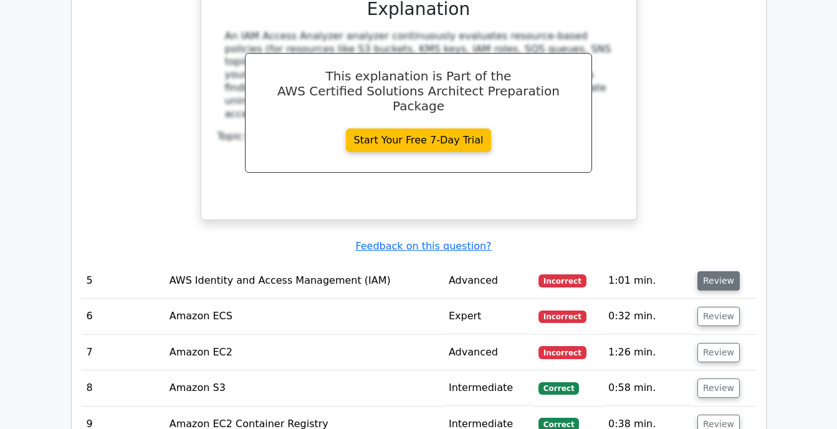
click at [726, 271] on button "Review" at bounding box center [719, 280] width 42 height 19
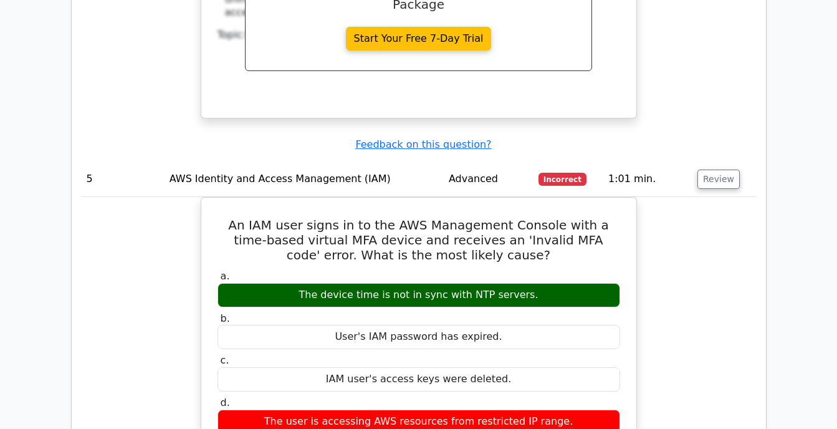
scroll to position [3211, 0]
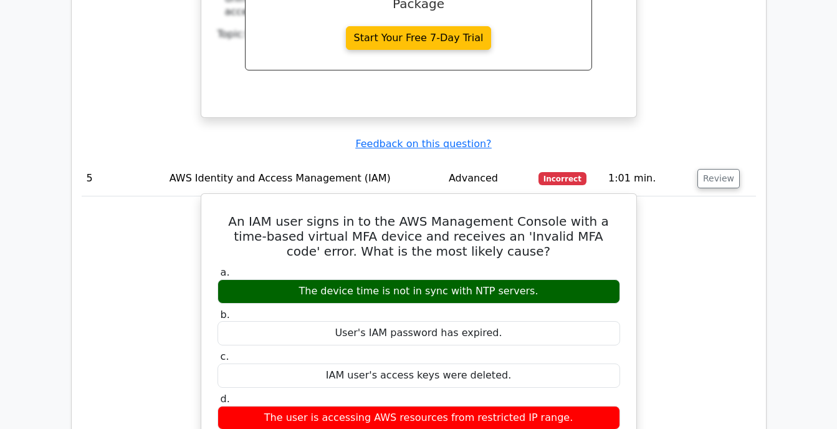
drag, startPoint x: 311, startPoint y: 203, endPoint x: 538, endPoint y: 200, distance: 227.0
click at [538, 279] on div "The device time is not in sync with NTP servers." at bounding box center [419, 291] width 403 height 24
drag, startPoint x: 523, startPoint y: 203, endPoint x: 268, endPoint y: 203, distance: 255.7
click at [268, 279] on div "The device time is not in sync with NTP servers." at bounding box center [419, 291] width 403 height 24
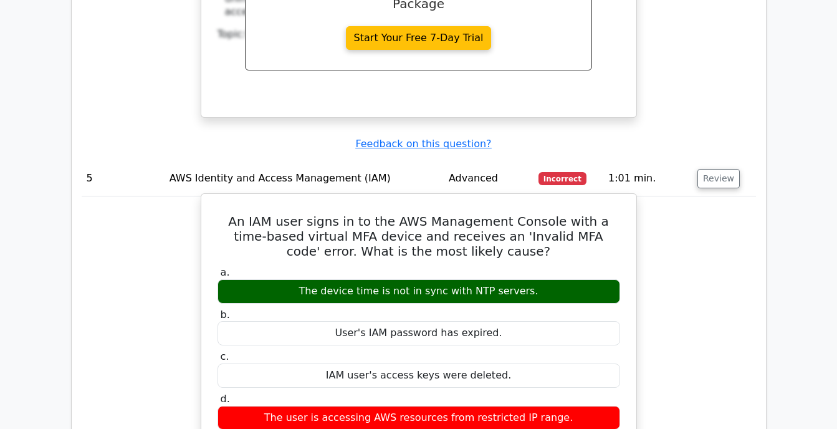
click at [268, 279] on div "The device time is not in sync with NTP servers." at bounding box center [419, 291] width 403 height 24
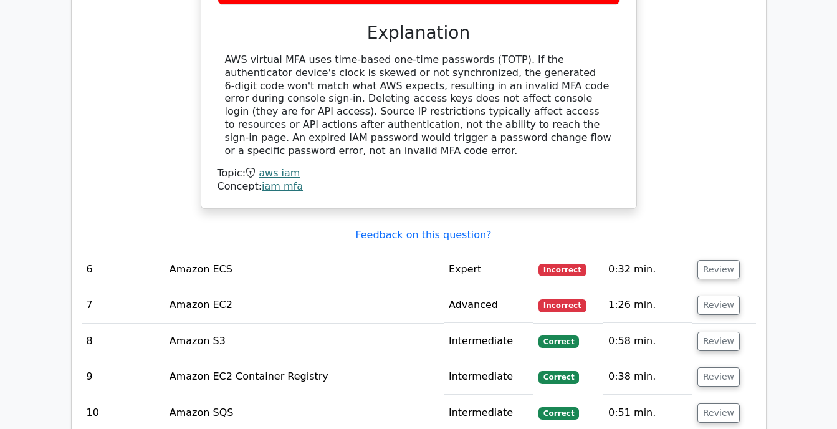
scroll to position [3644, 0]
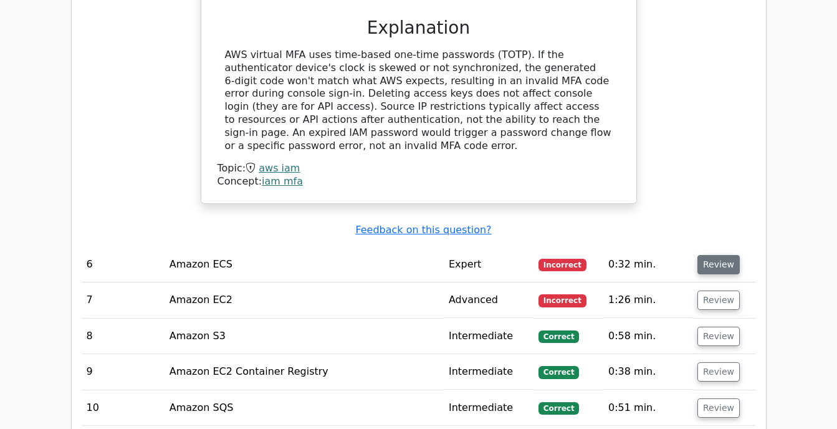
click at [713, 255] on button "Review" at bounding box center [719, 264] width 42 height 19
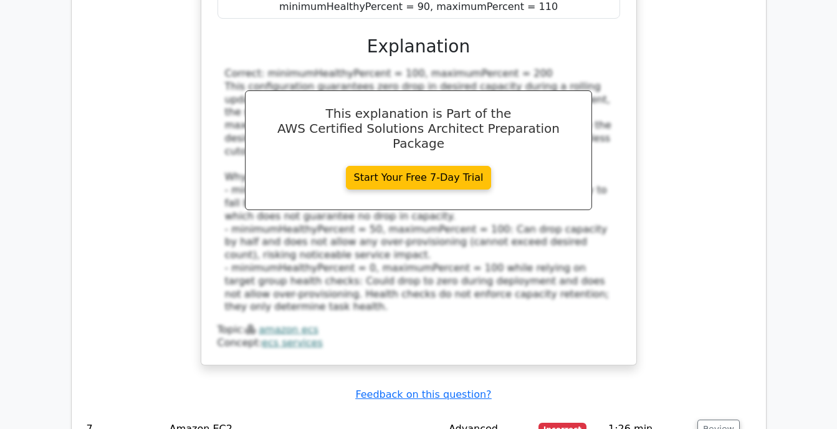
scroll to position [4285, 0]
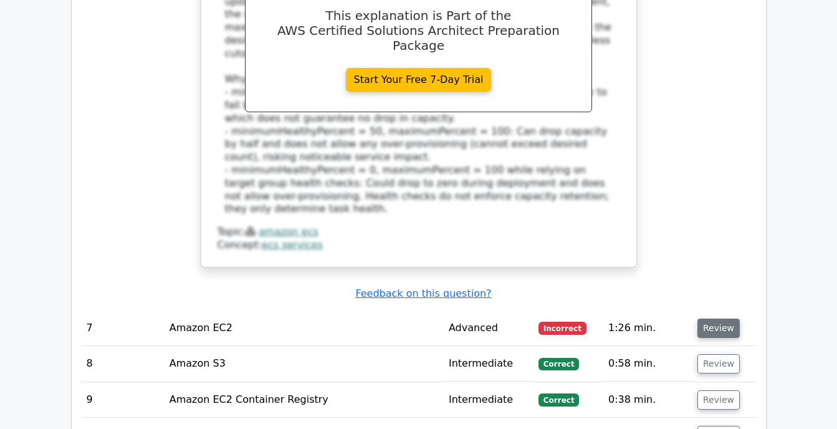
click at [718, 319] on button "Review" at bounding box center [719, 328] width 42 height 19
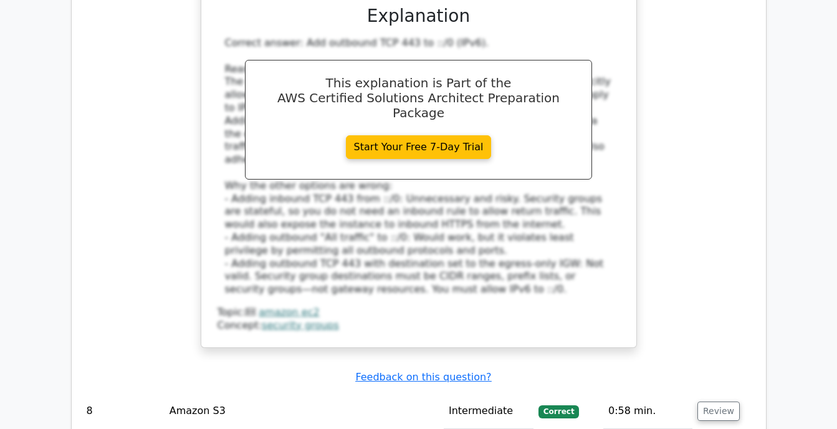
scroll to position [5020, 0]
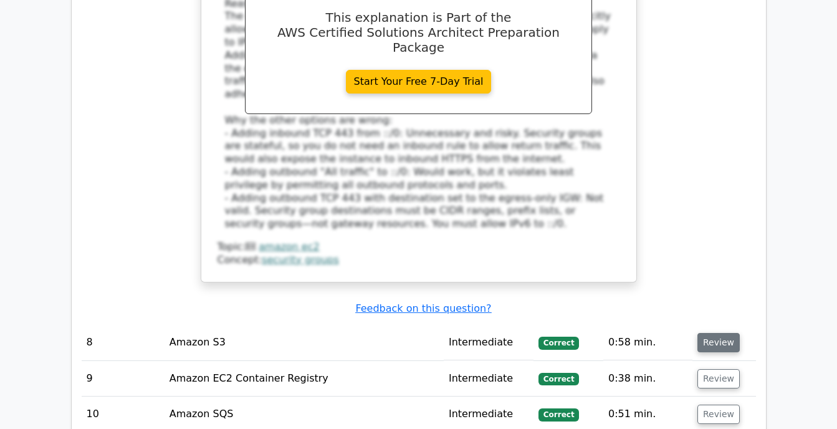
click at [723, 333] on button "Review" at bounding box center [719, 342] width 42 height 19
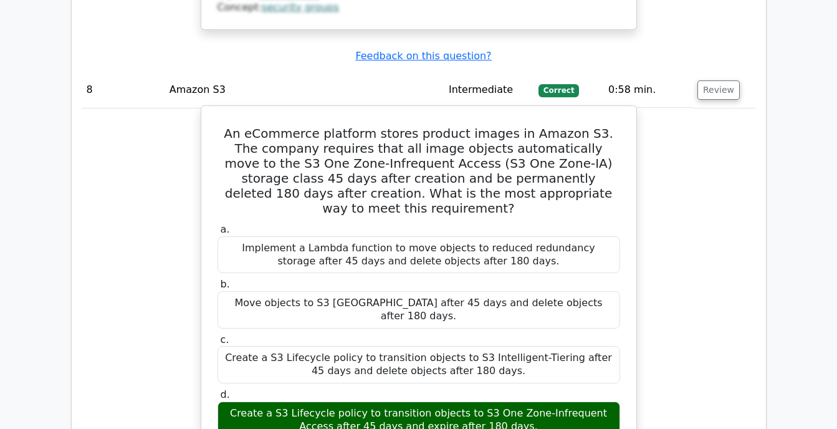
scroll to position [5177, 0]
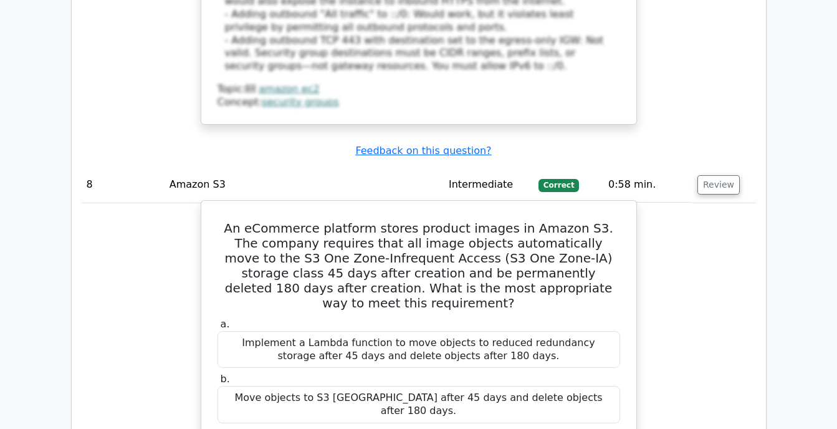
click at [573, 221] on h5 "An eCommerce platform stores product images in Amazon S3. The company requires …" at bounding box center [418, 266] width 405 height 90
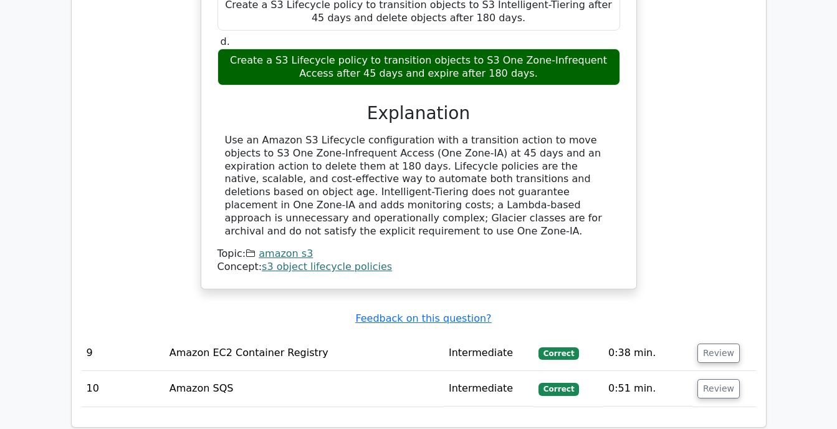
scroll to position [5492, 0]
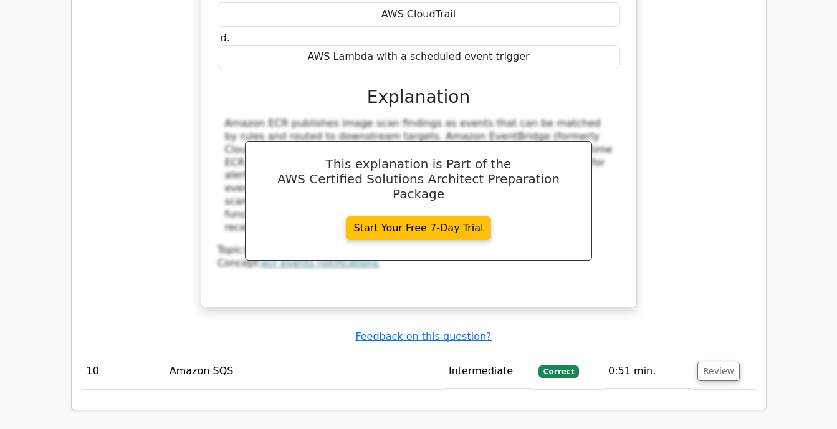
scroll to position [6217, 0]
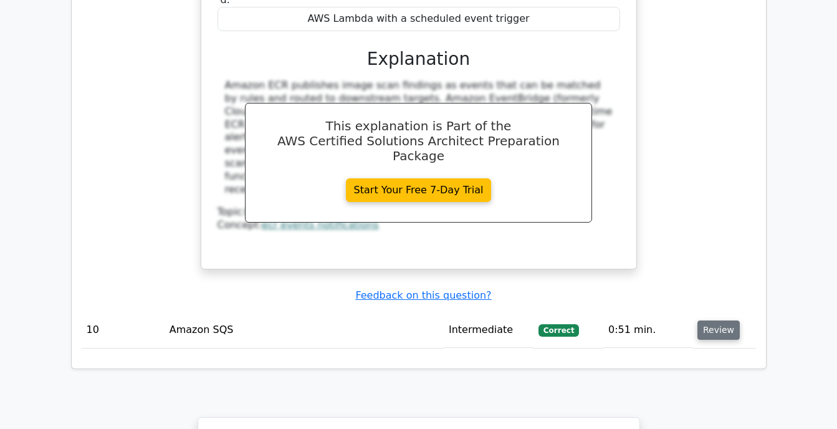
click at [716, 321] on button "Review" at bounding box center [719, 330] width 42 height 19
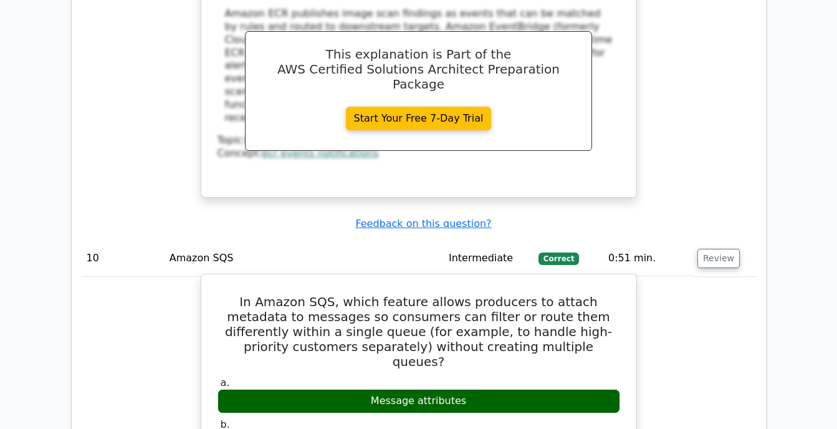
scroll to position [6287, 0]
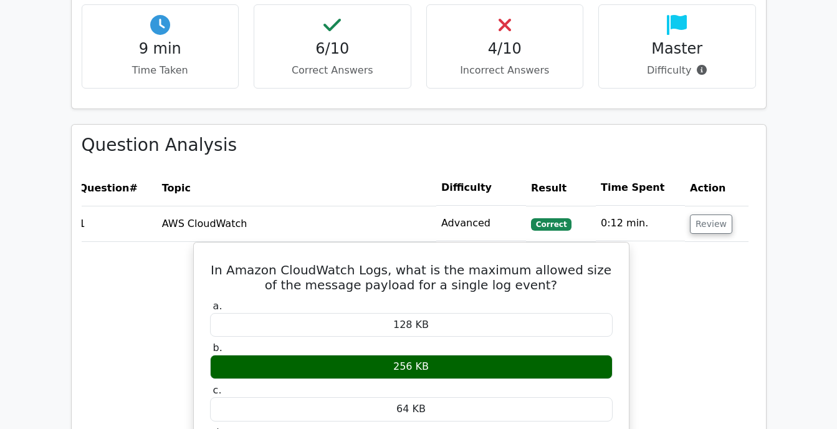
scroll to position [958, 0]
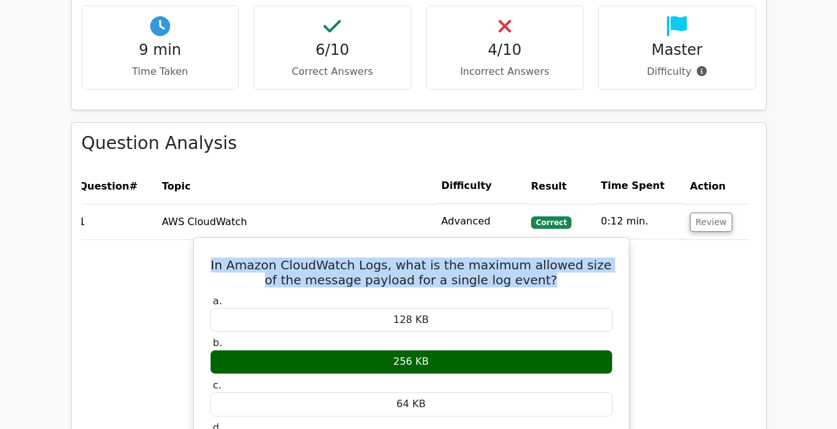
drag, startPoint x: 202, startPoint y: 202, endPoint x: 560, endPoint y: 218, distance: 358.3
click at [560, 243] on div "In Amazon CloudWatch Logs, what is the maximum allowed size of the message payl…" at bounding box center [411, 417] width 425 height 349
click at [560, 258] on h5 "In Amazon CloudWatch Logs, what is the maximum allowed size of the message payl…" at bounding box center [411, 273] width 405 height 30
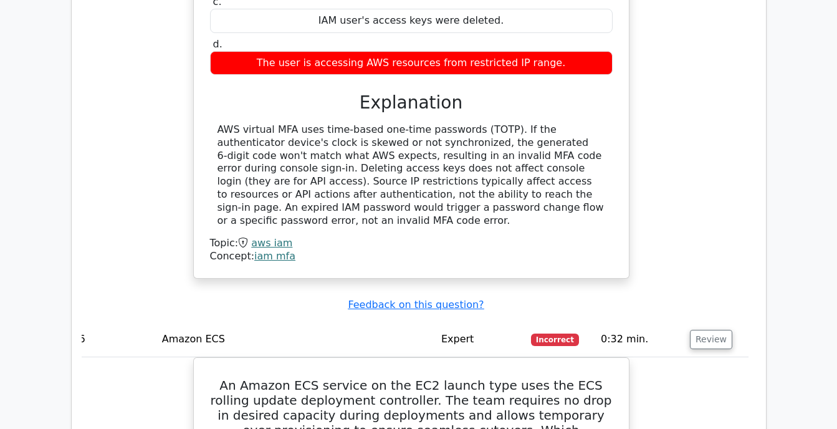
scroll to position [3570, 0]
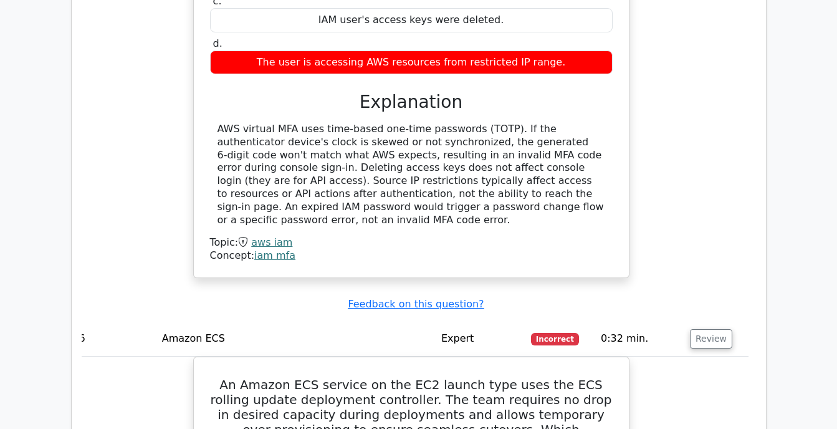
click at [722, 93] on div "An IAM user signs in to the AWS Management Console with a time-based virtual MF…" at bounding box center [411, 65] width 675 height 455
